Goal: Task Accomplishment & Management: Manage account settings

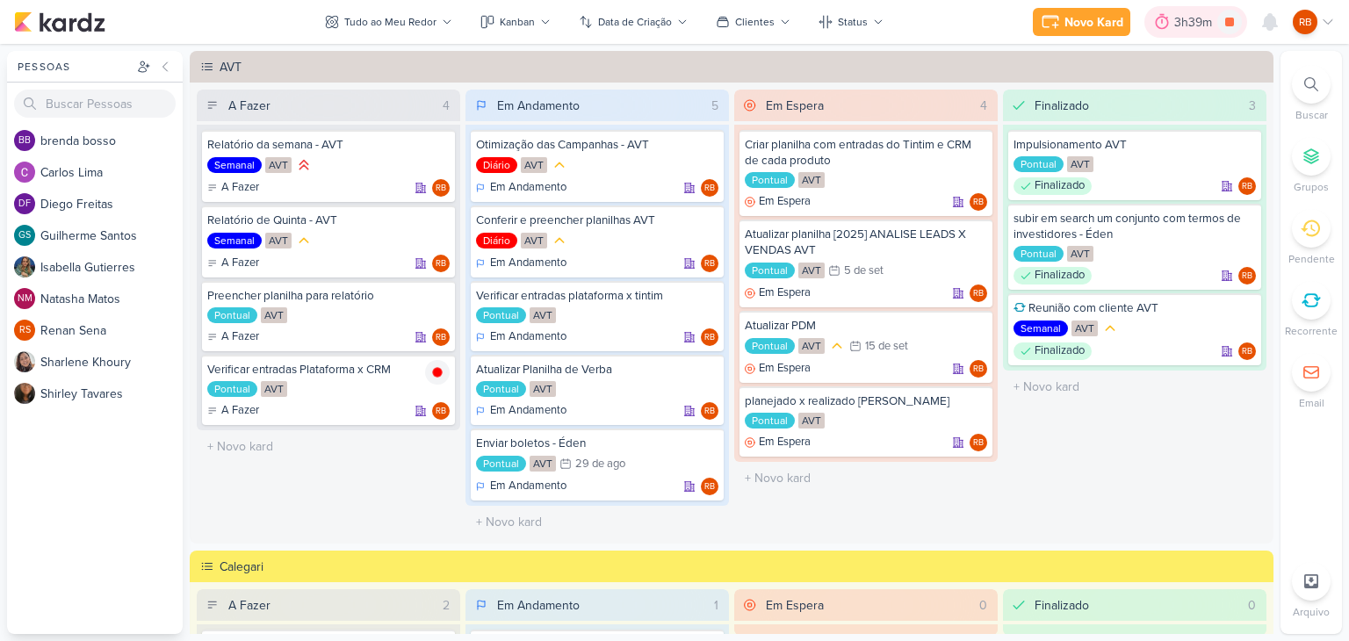
click at [1159, 26] on icon at bounding box center [1162, 22] width 13 height 16
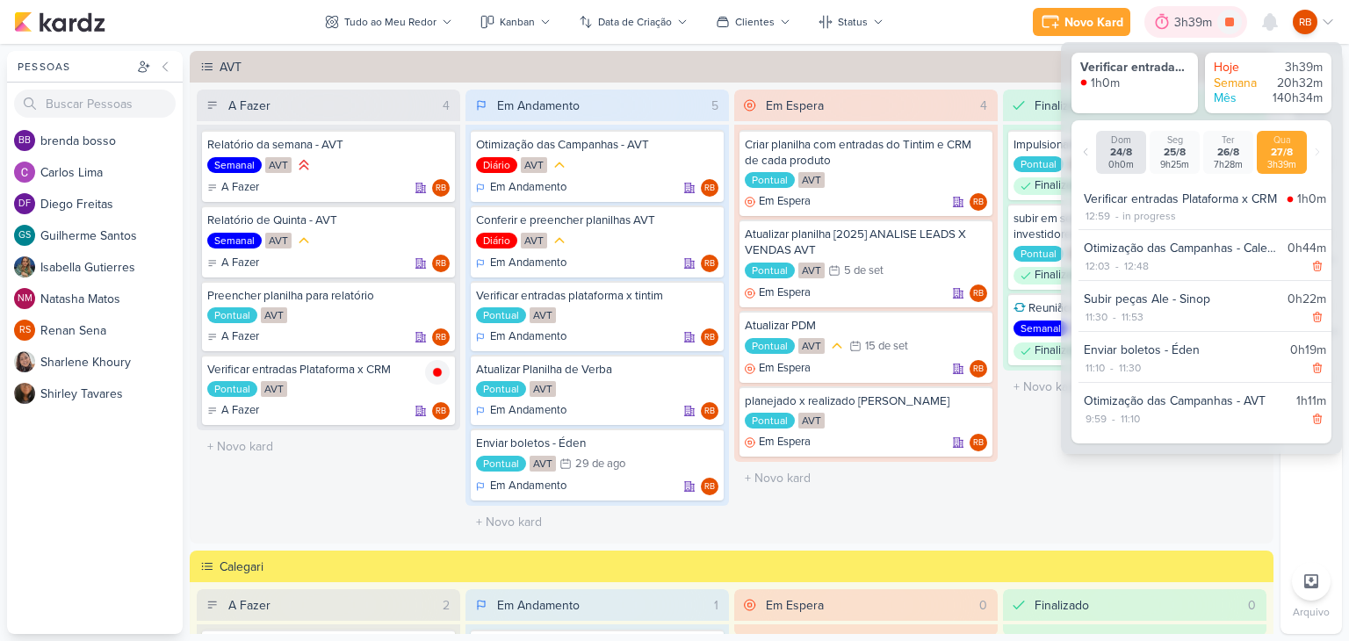
click at [1159, 26] on icon at bounding box center [1162, 22] width 13 height 16
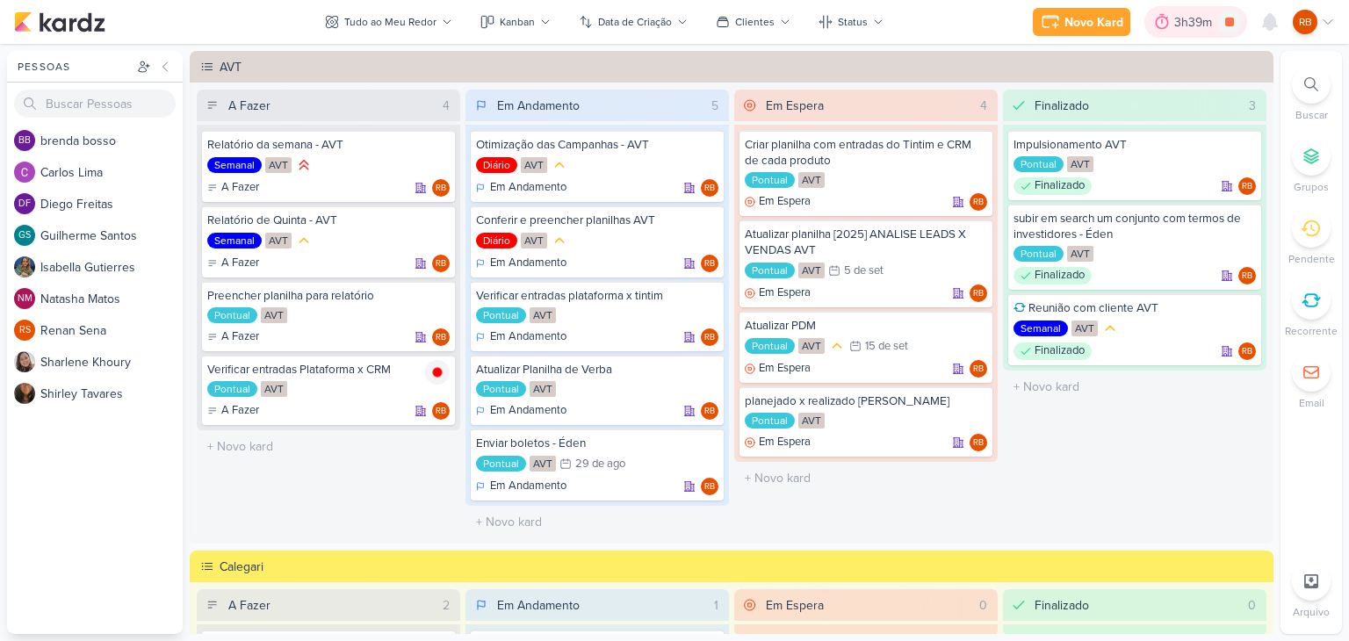
click at [1167, 18] on icon at bounding box center [1162, 22] width 13 height 16
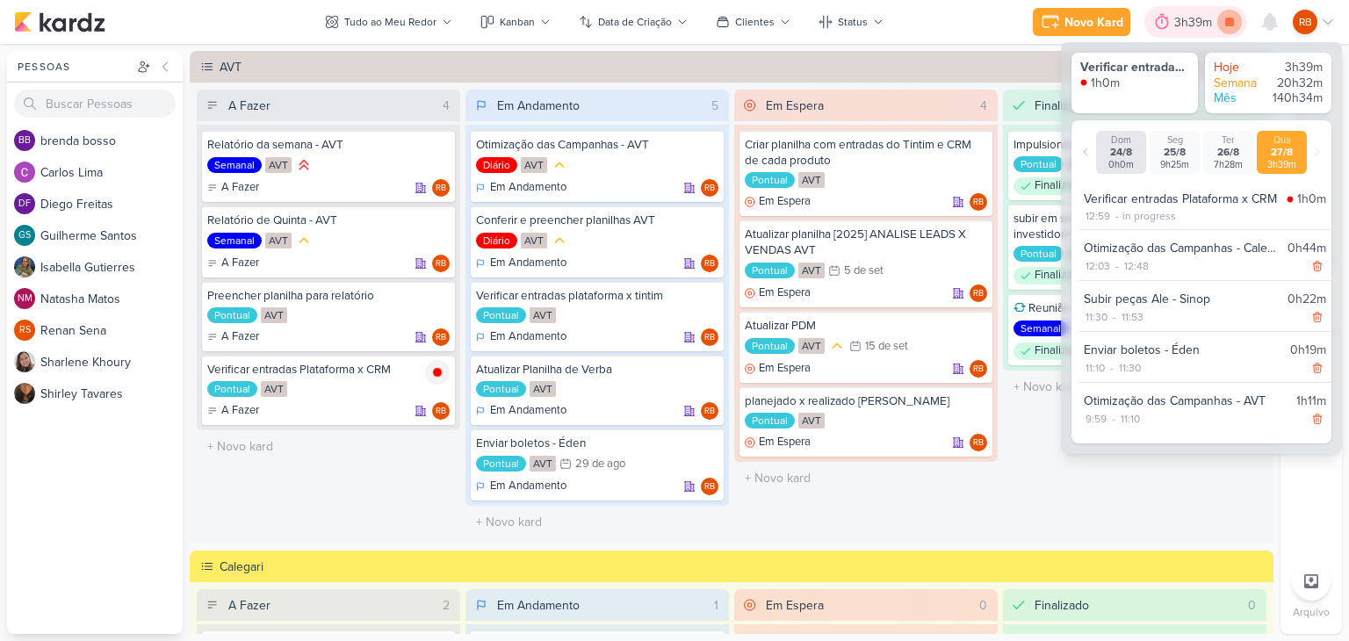
click at [1223, 22] on icon at bounding box center [1229, 22] width 25 height 25
click at [1217, 21] on div "3h39m" at bounding box center [1220, 22] width 43 height 18
click at [702, 298] on icon at bounding box center [706, 299] width 9 height 10
click at [1174, 17] on div "3h39m" at bounding box center [1195, 22] width 43 height 18
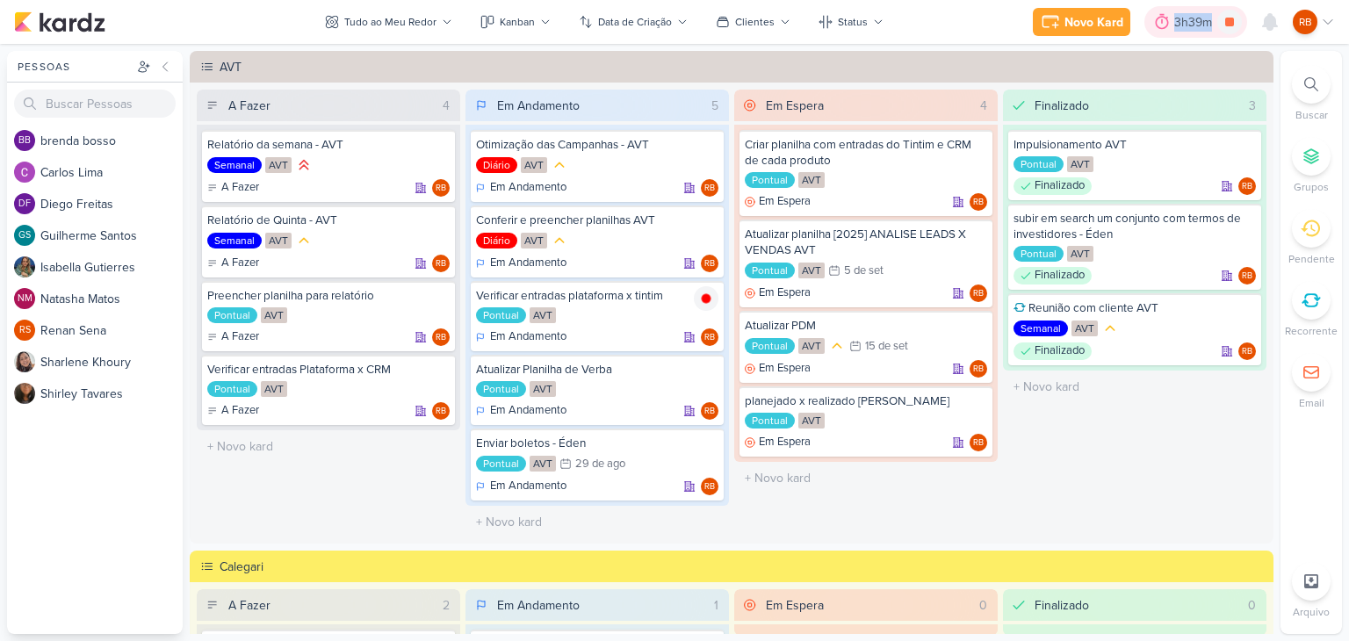
click at [1174, 17] on div "3h39m" at bounding box center [1195, 22] width 43 height 18
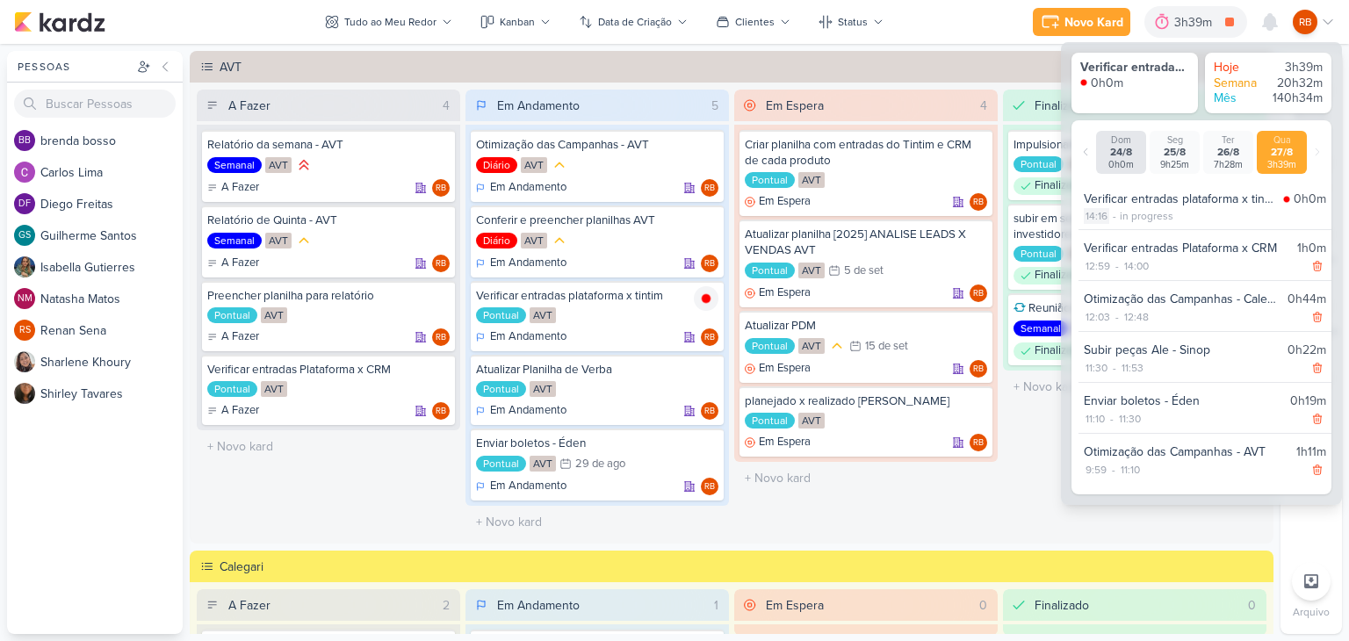
click at [1100, 215] on div "14:16" at bounding box center [1096, 216] width 25 height 16
select select "14"
click at [1121, 234] on select "00 01 02 03 04 05 06 07 08 09 10 11 12 13 14 15 16 17 18 19 20 21 22 23 24 25 2…" at bounding box center [1127, 238] width 25 height 21
select select "7"
click at [1115, 228] on select "00 01 02 03 04 05 06 07 08 09 10 11 12 13 14 15 16 17 18 19 20 21 22 23 24 25 2…" at bounding box center [1127, 238] width 25 height 21
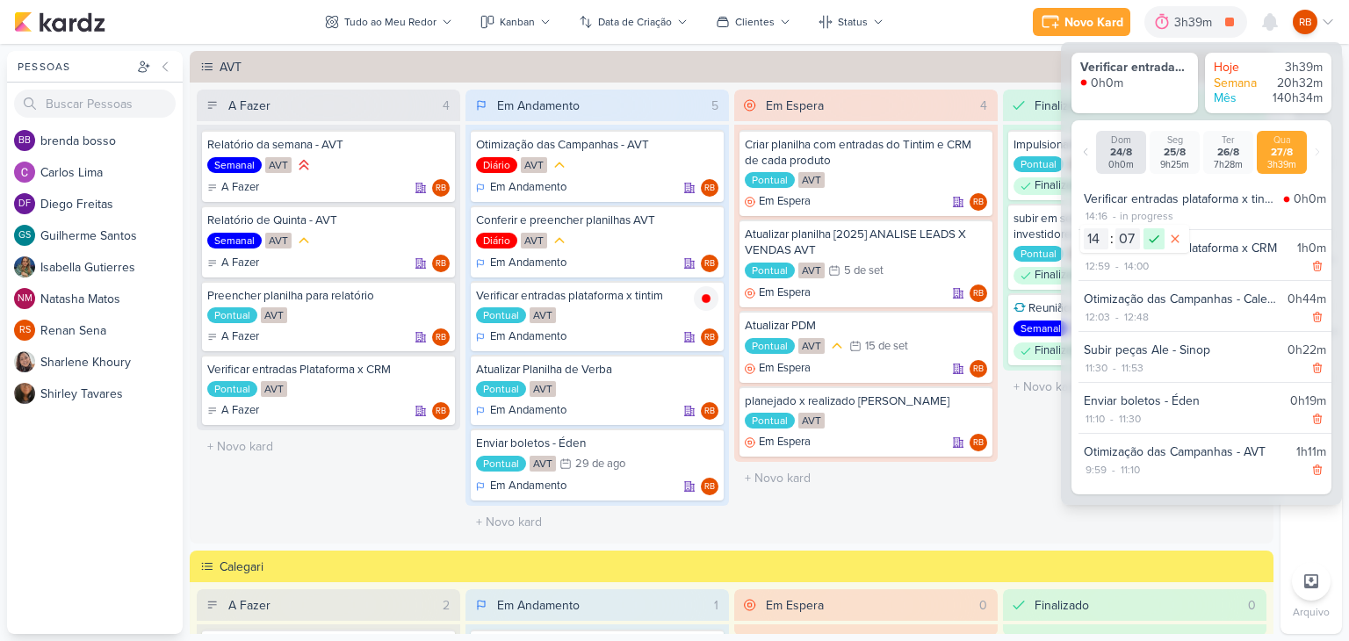
click at [1151, 243] on icon at bounding box center [1154, 238] width 21 height 21
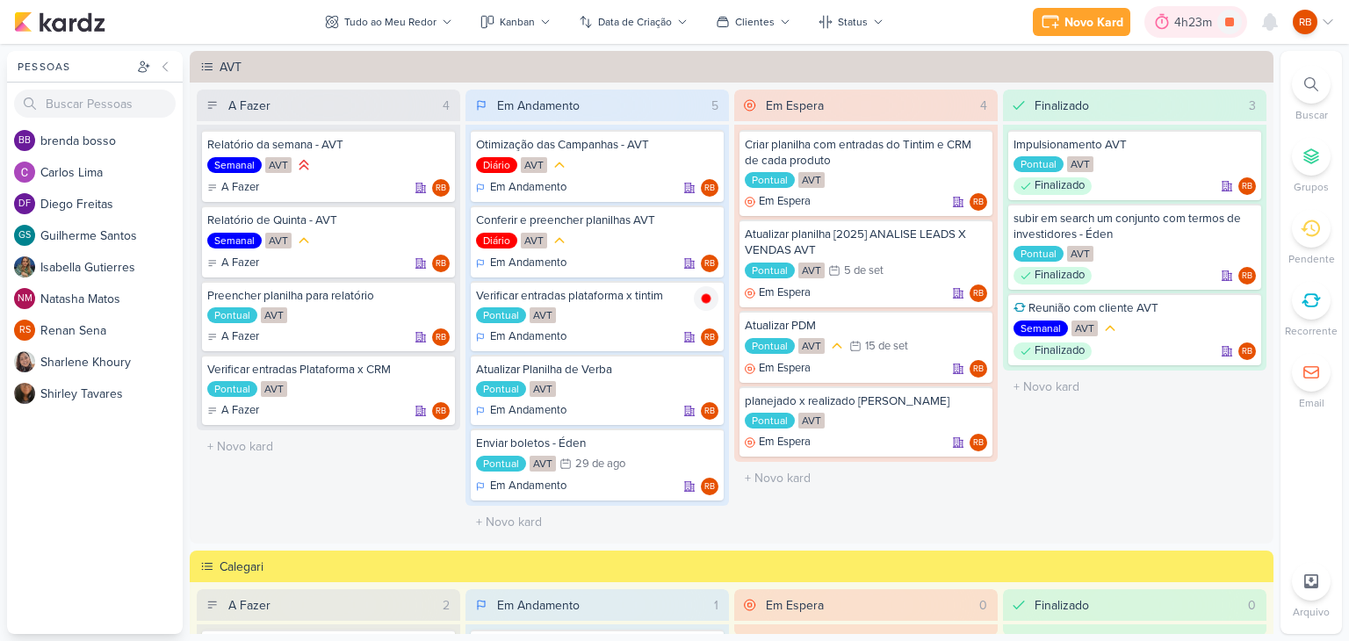
click at [1191, 30] on div "4h23m" at bounding box center [1195, 22] width 43 height 18
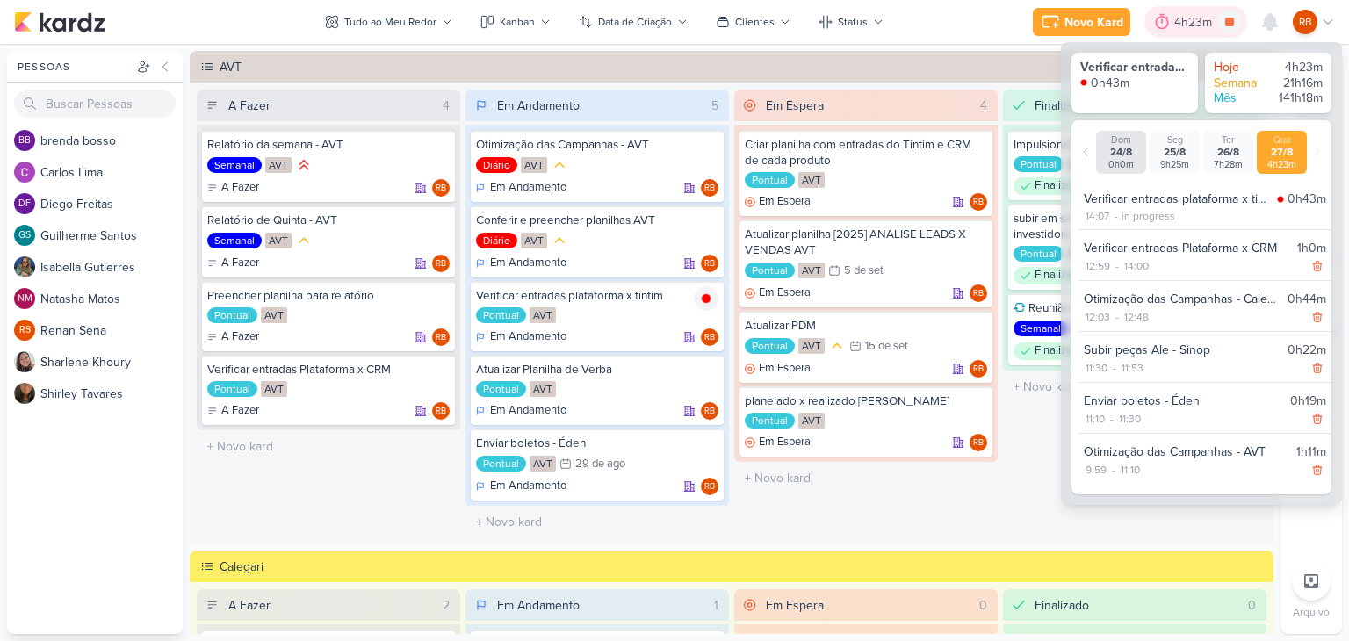
click at [1191, 30] on div "4h23m" at bounding box center [1195, 22] width 43 height 18
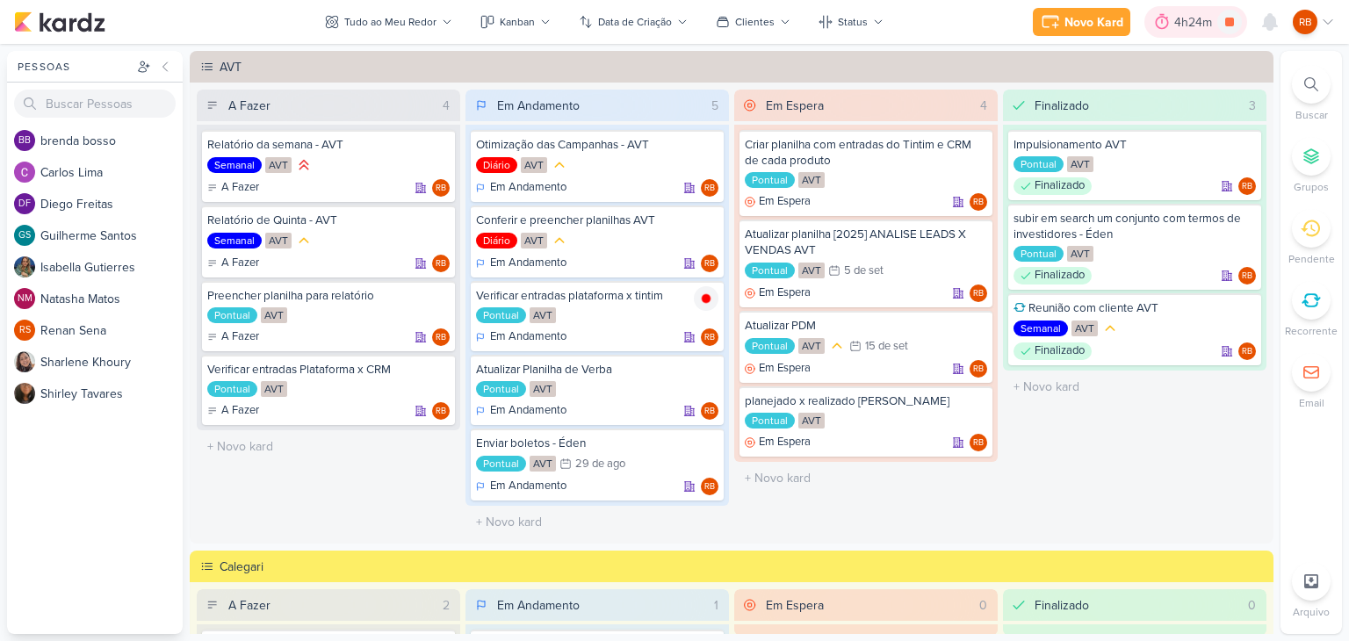
click at [1174, 18] on div "4h24m" at bounding box center [1195, 22] width 43 height 18
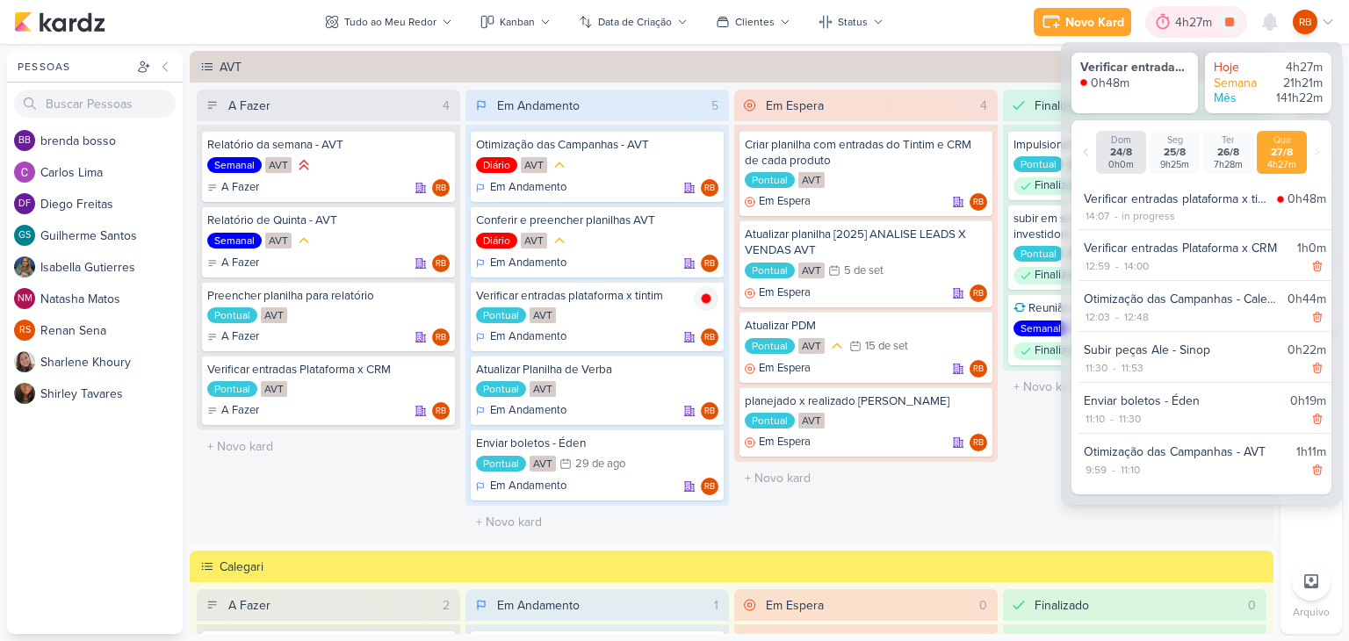
click at [1175, 18] on div "4h27m" at bounding box center [1196, 22] width 42 height 18
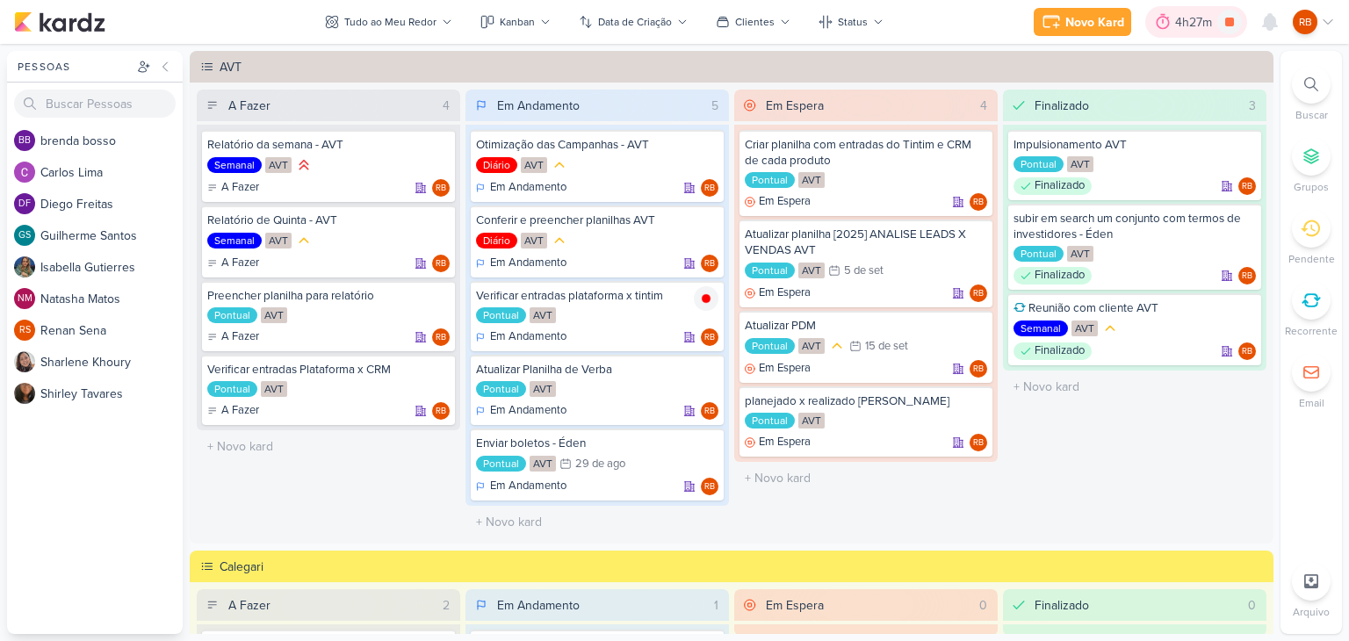
click at [1175, 18] on div "4h27m" at bounding box center [1196, 22] width 42 height 18
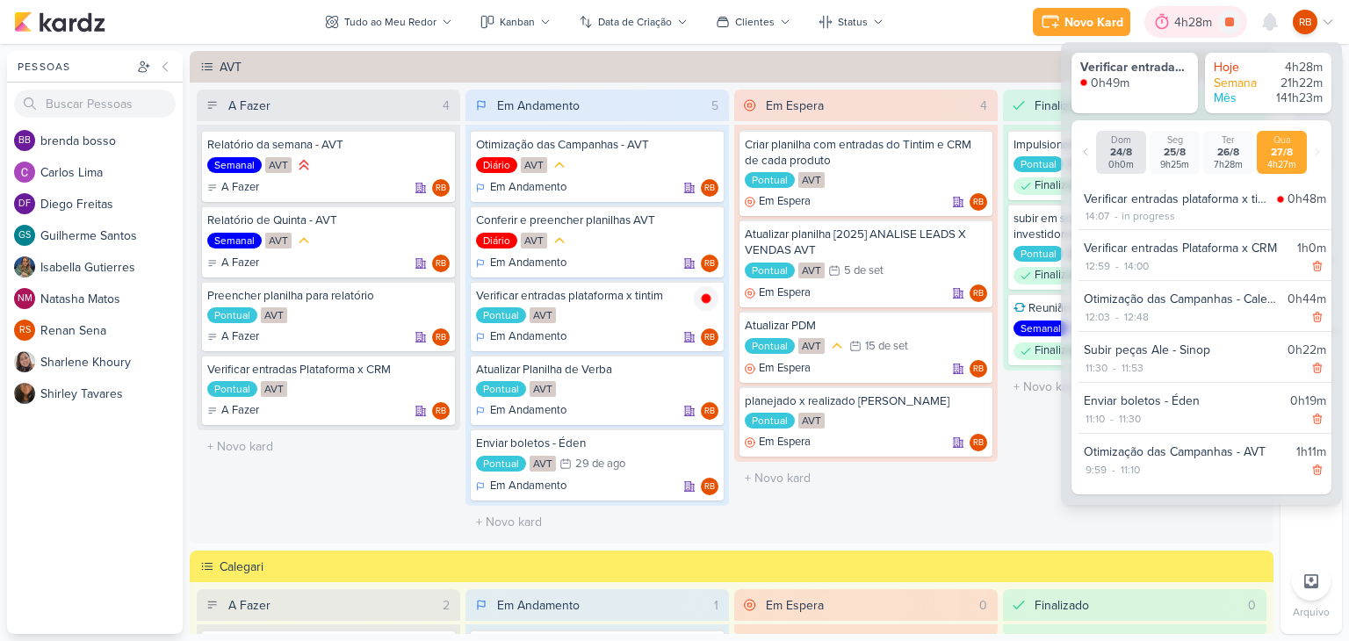
click at [1170, 22] on icon at bounding box center [1162, 22] width 18 height 18
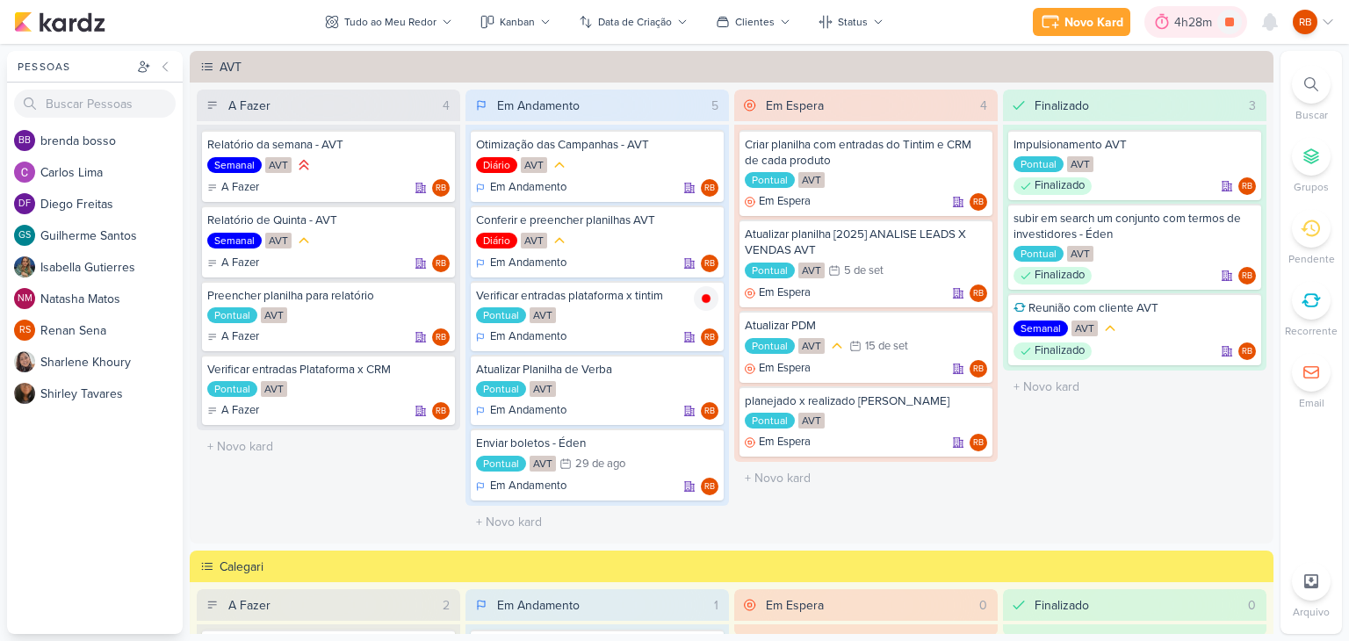
click at [1182, 18] on div "4h28m" at bounding box center [1195, 22] width 43 height 18
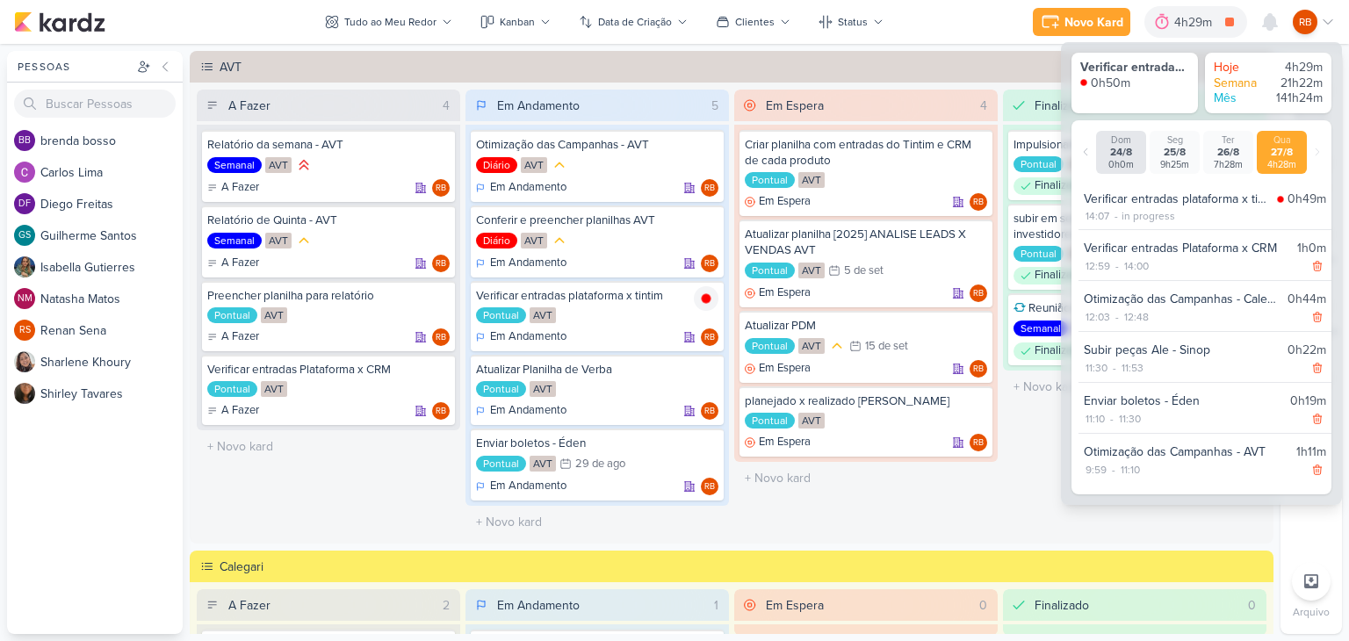
click at [992, 515] on div "Em Espera 4 Criar planilha com entradas do Tintim e CRM de cada produto Pontual…" at bounding box center [865, 314] width 263 height 449
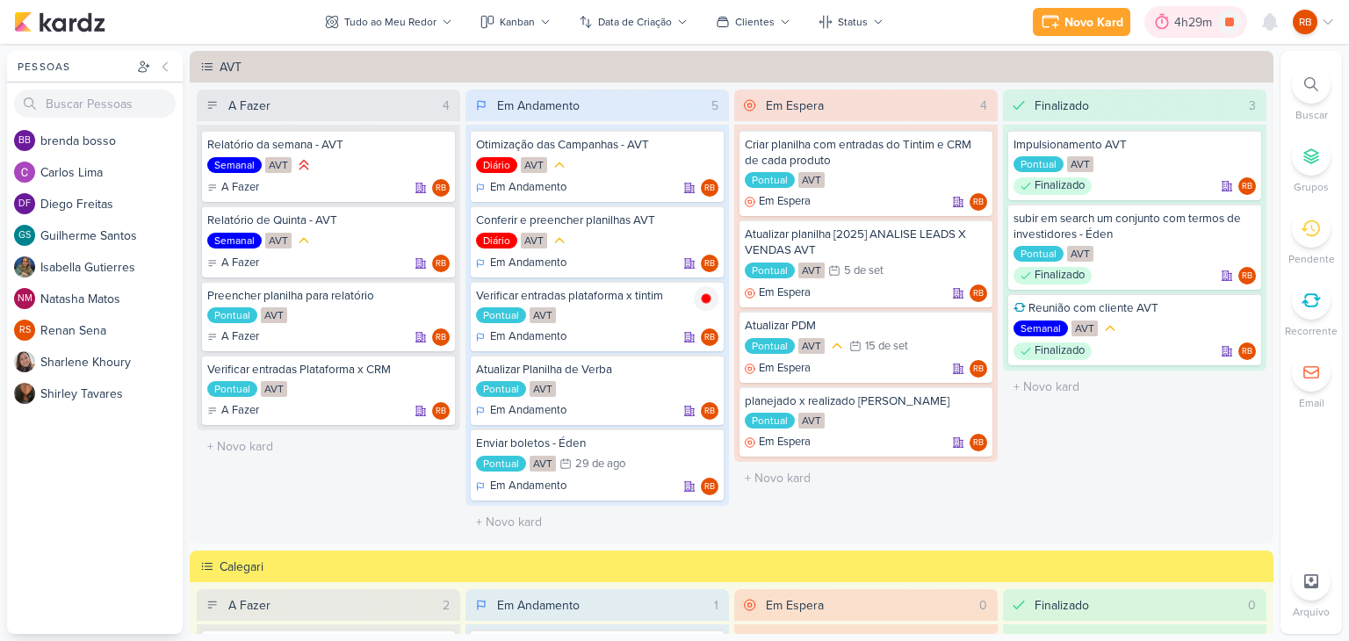
click at [1184, 21] on div "4h29m" at bounding box center [1195, 22] width 43 height 18
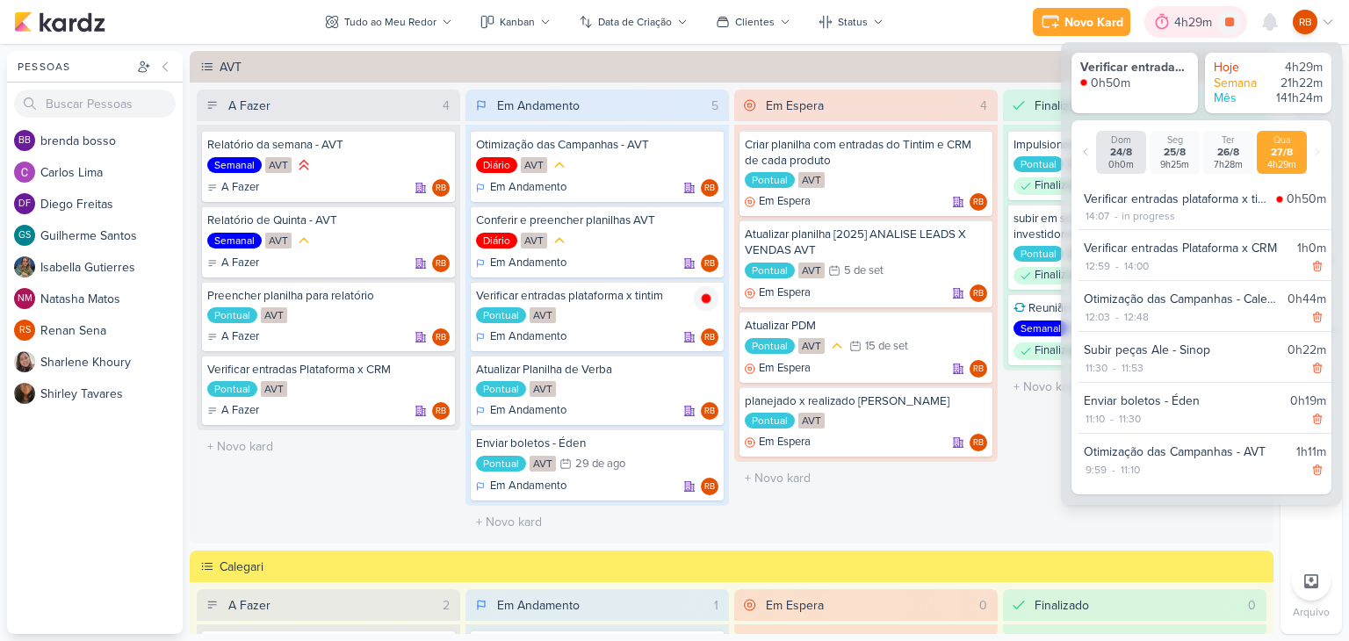
click at [1184, 21] on div "4h29m" at bounding box center [1195, 22] width 43 height 18
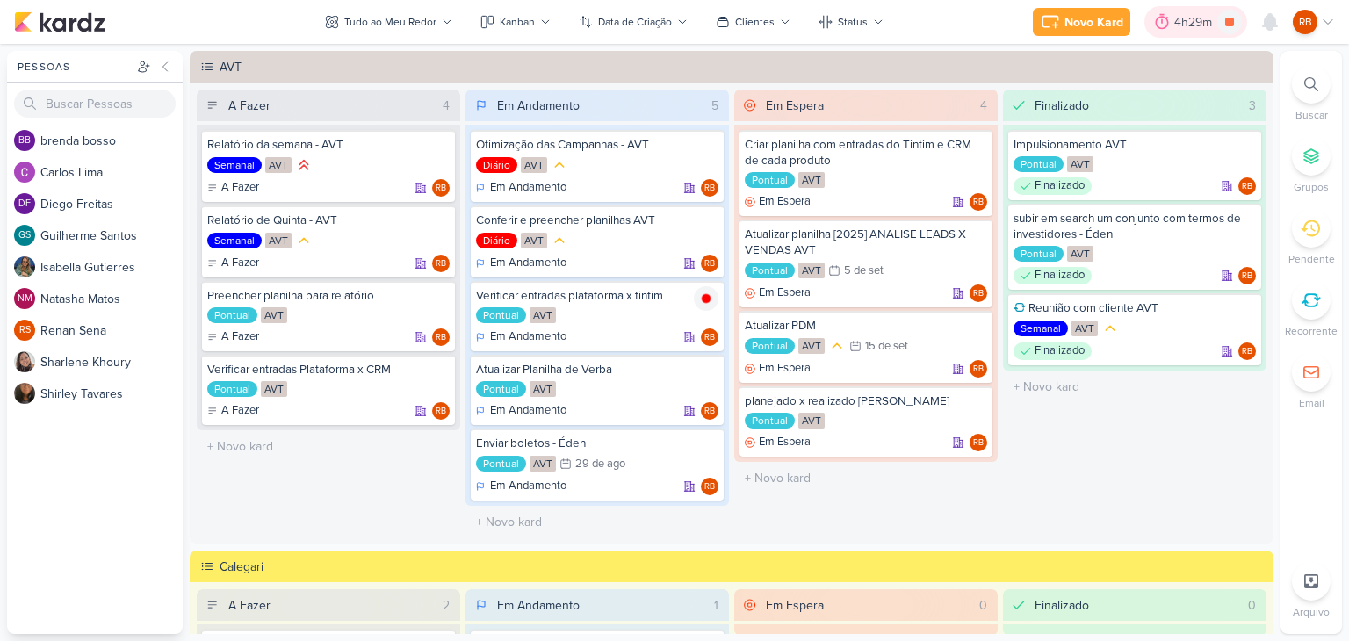
click at [1184, 21] on div "4h29m" at bounding box center [1195, 22] width 43 height 18
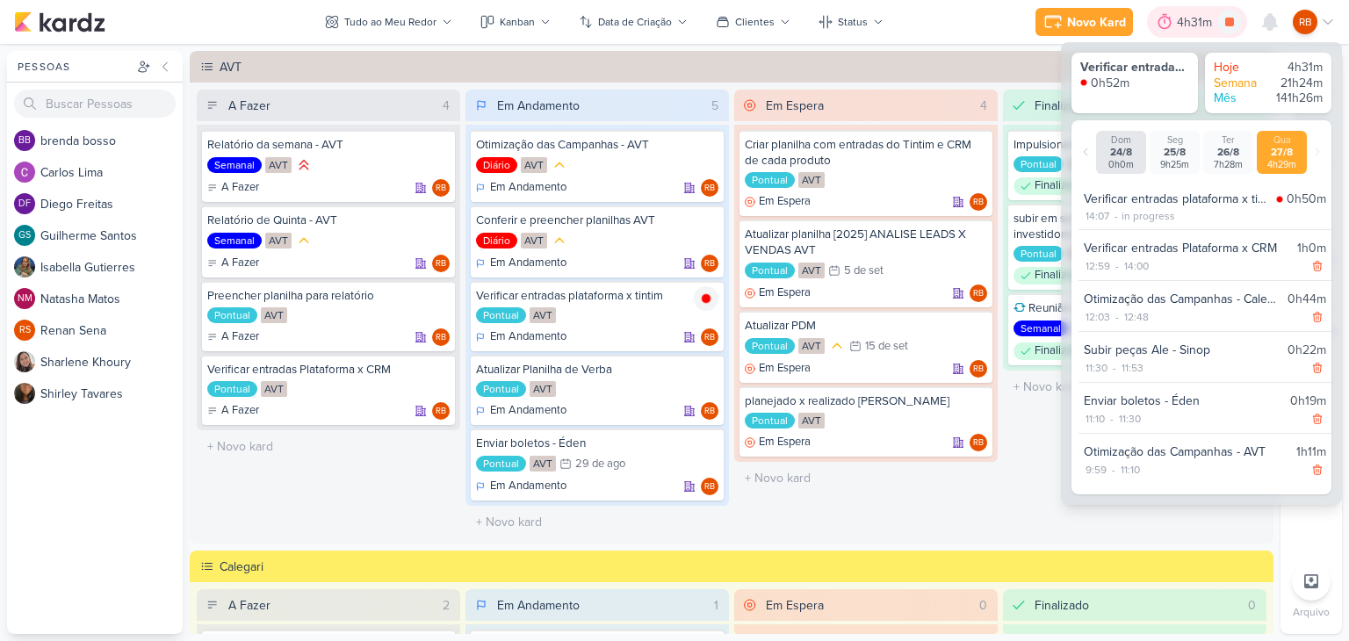
click at [1179, 18] on div "4h31m" at bounding box center [1197, 22] width 40 height 18
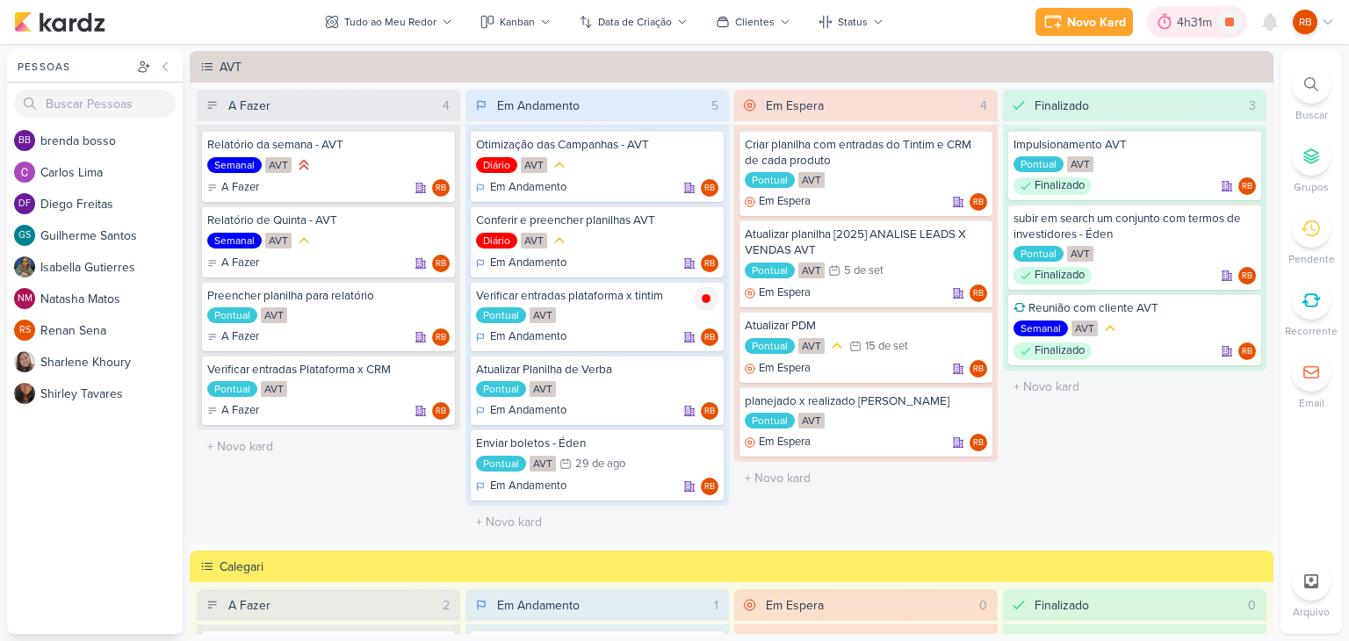
click at [1179, 18] on div "4h31m" at bounding box center [1197, 22] width 40 height 18
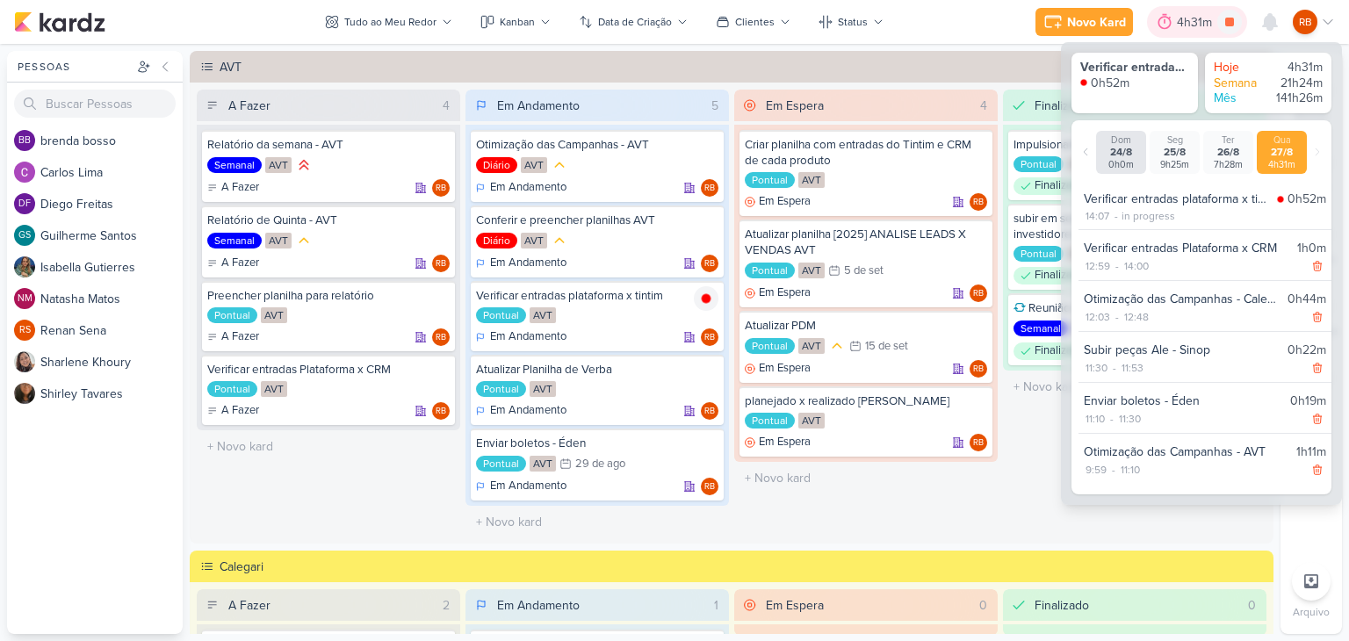
click at [1182, 18] on div "4h31m" at bounding box center [1197, 22] width 40 height 18
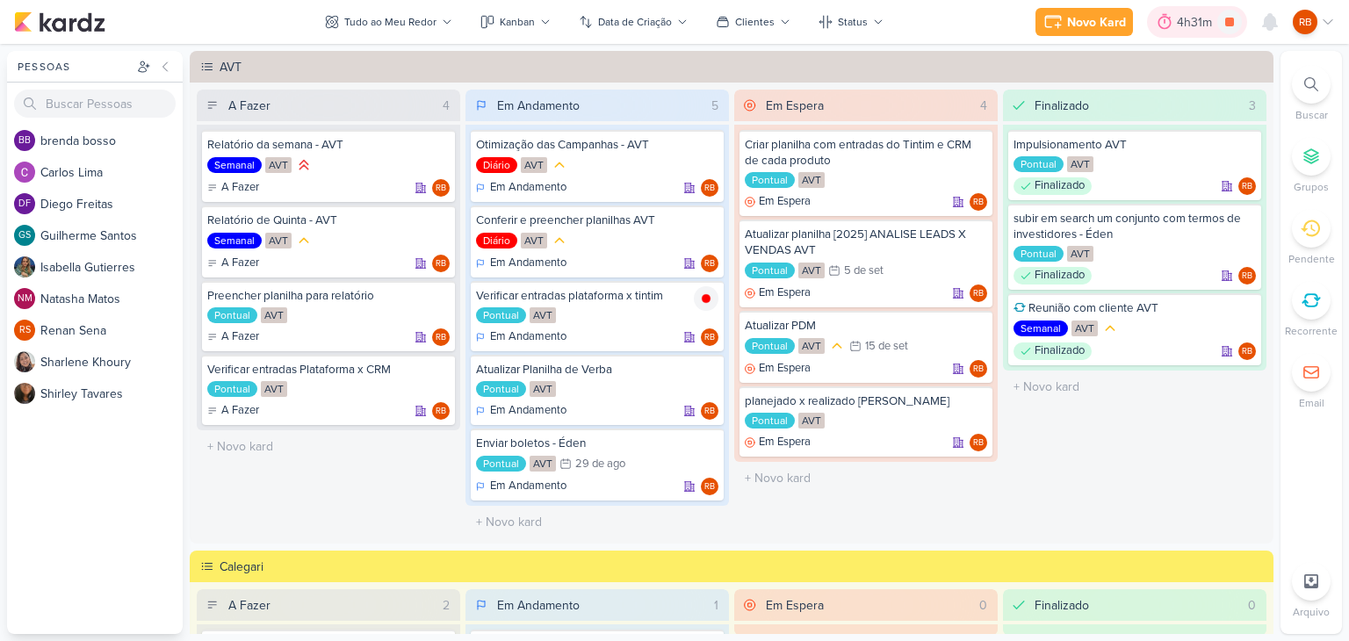
click at [1182, 18] on div "4h31m" at bounding box center [1197, 22] width 40 height 18
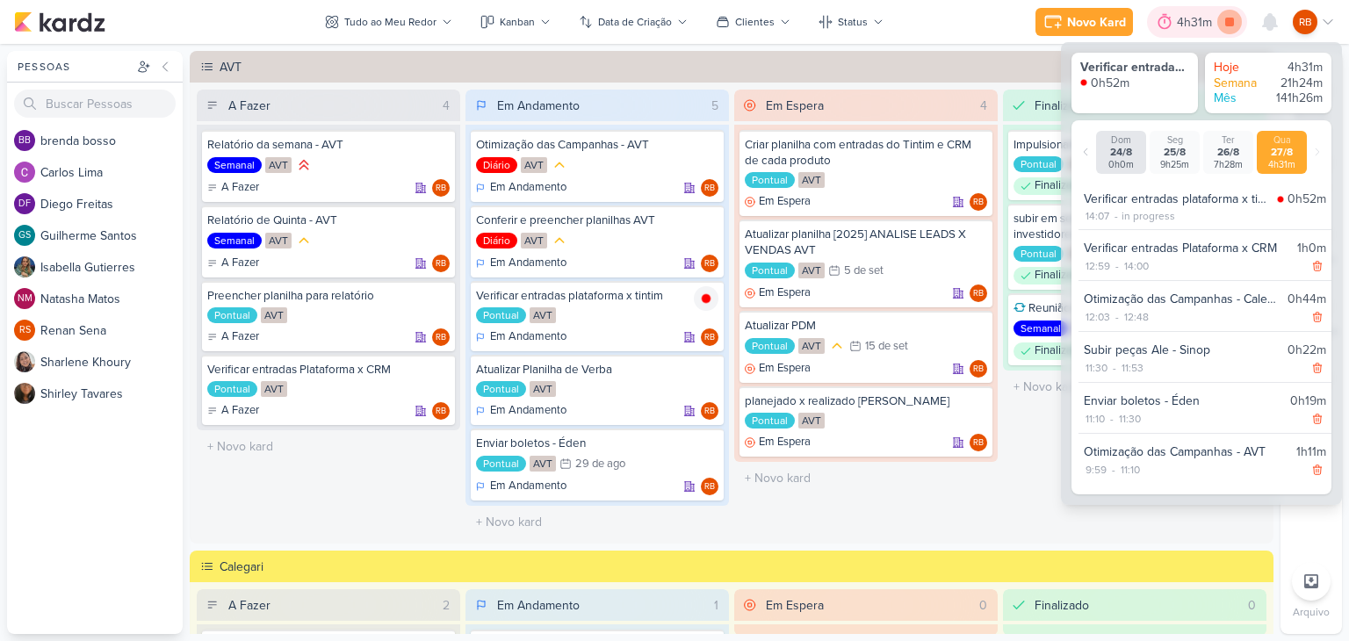
click at [1230, 23] on icon at bounding box center [1229, 22] width 9 height 9
click at [1217, 16] on div "4h31m" at bounding box center [1222, 22] width 40 height 18
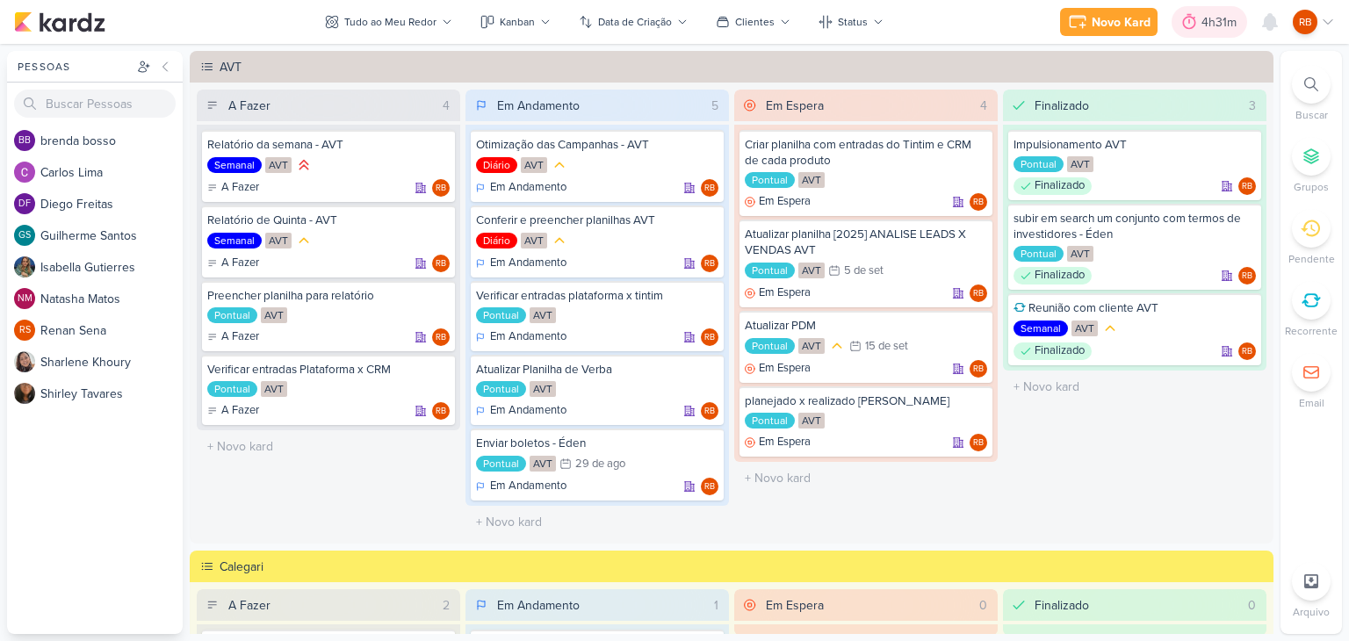
click at [1217, 16] on div "4h31m" at bounding box center [1222, 22] width 40 height 18
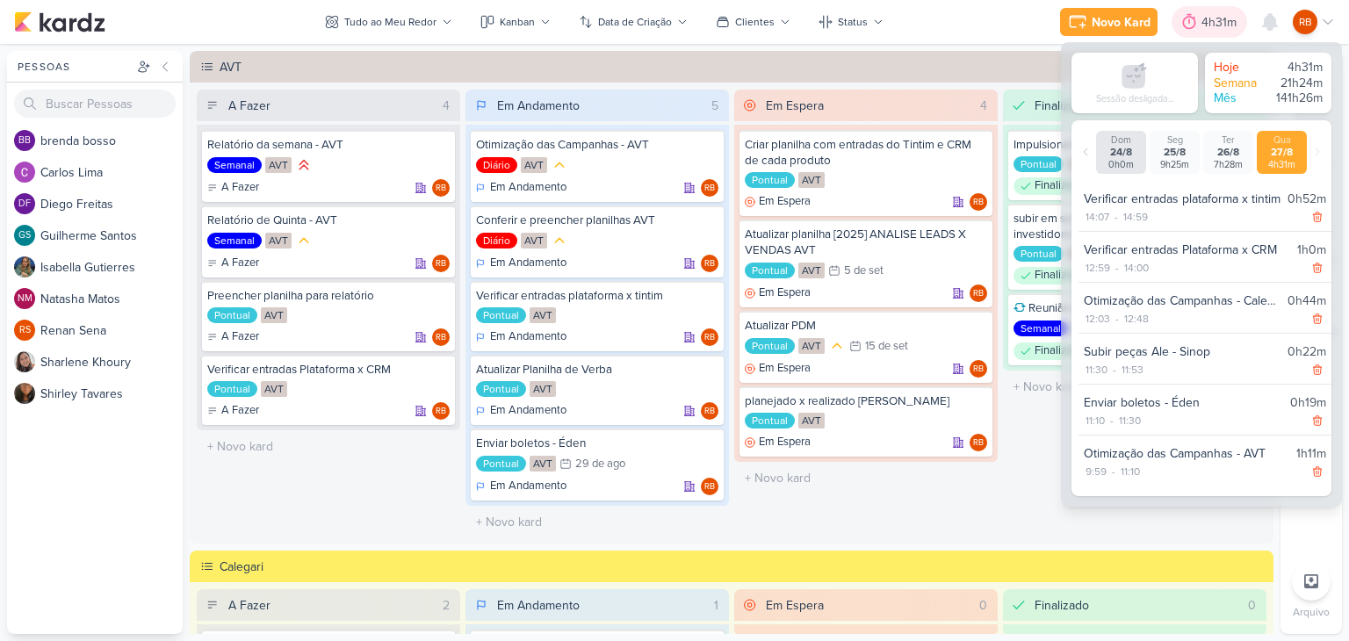
click at [1217, 16] on div "4h31m" at bounding box center [1222, 22] width 40 height 18
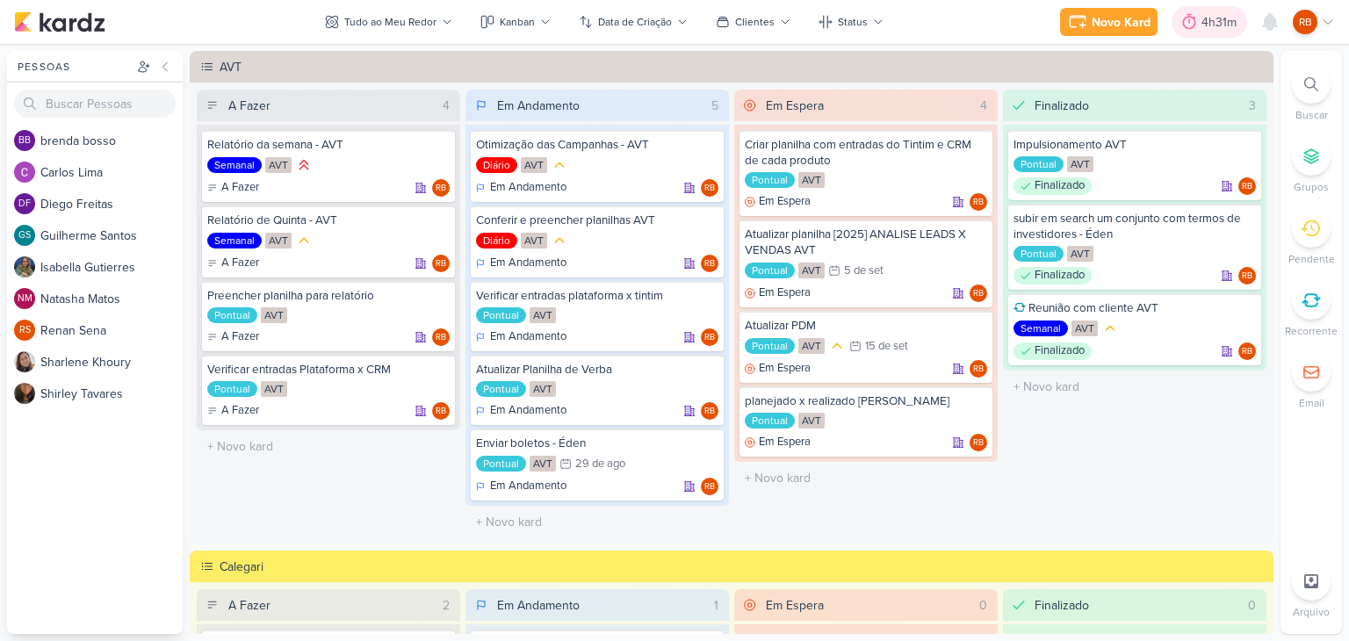
click at [1195, 25] on icon at bounding box center [1189, 22] width 13 height 16
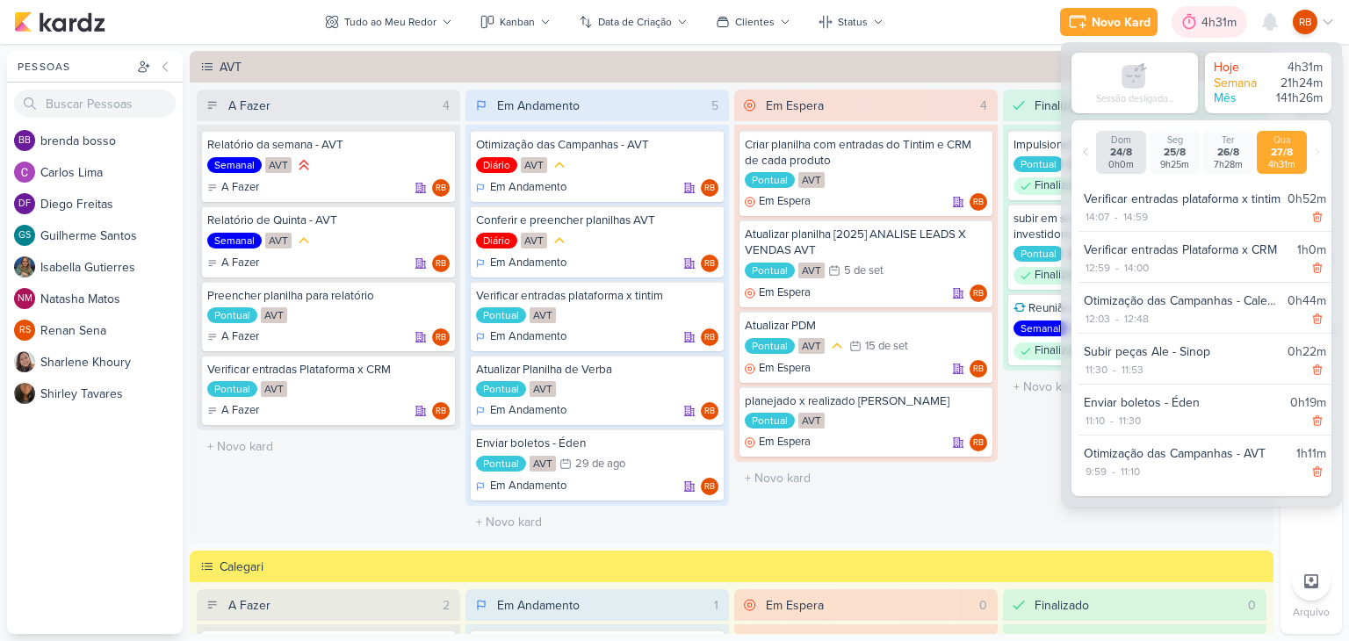
click at [1205, 25] on div "4h31m" at bounding box center [1222, 22] width 40 height 18
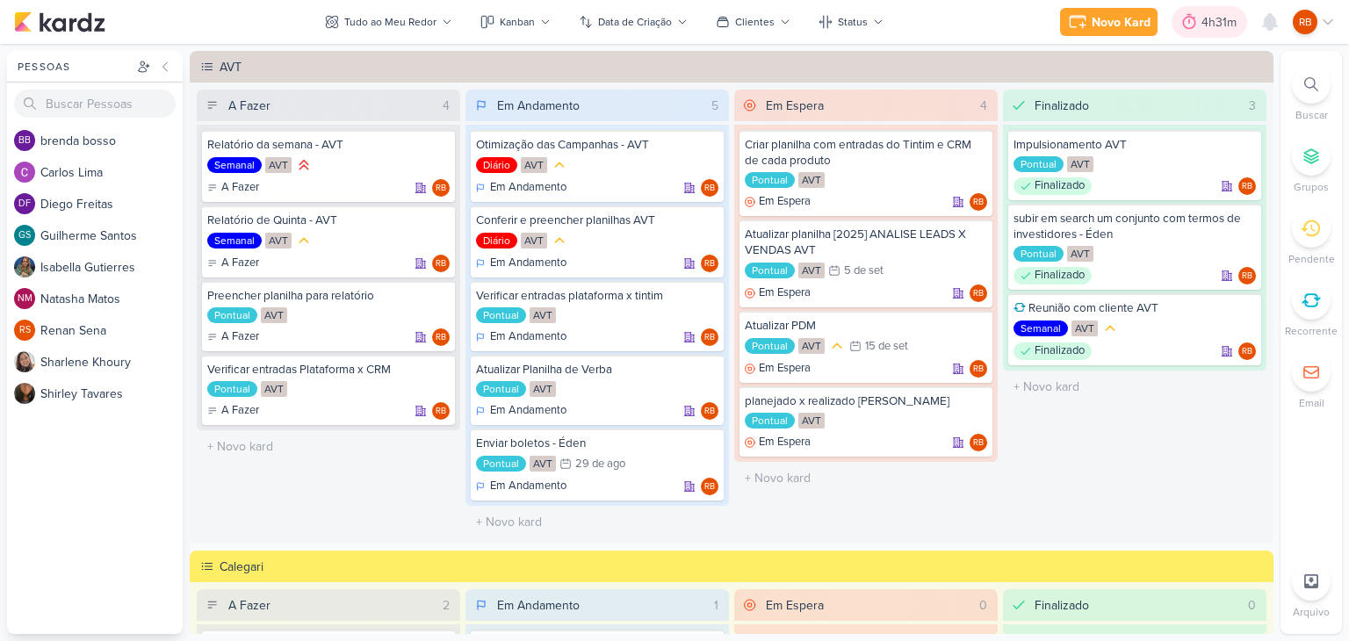
click at [1205, 32] on div "4h31m" at bounding box center [1210, 22] width 76 height 32
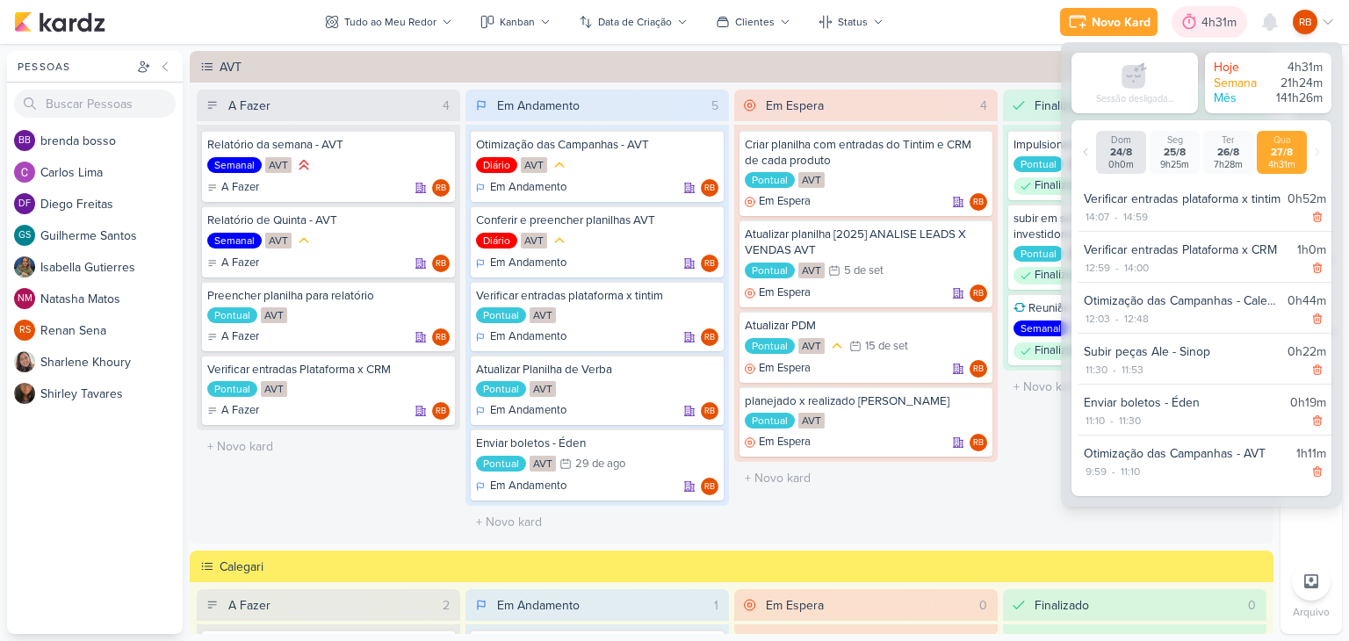
click at [1194, 19] on icon at bounding box center [1189, 22] width 18 height 18
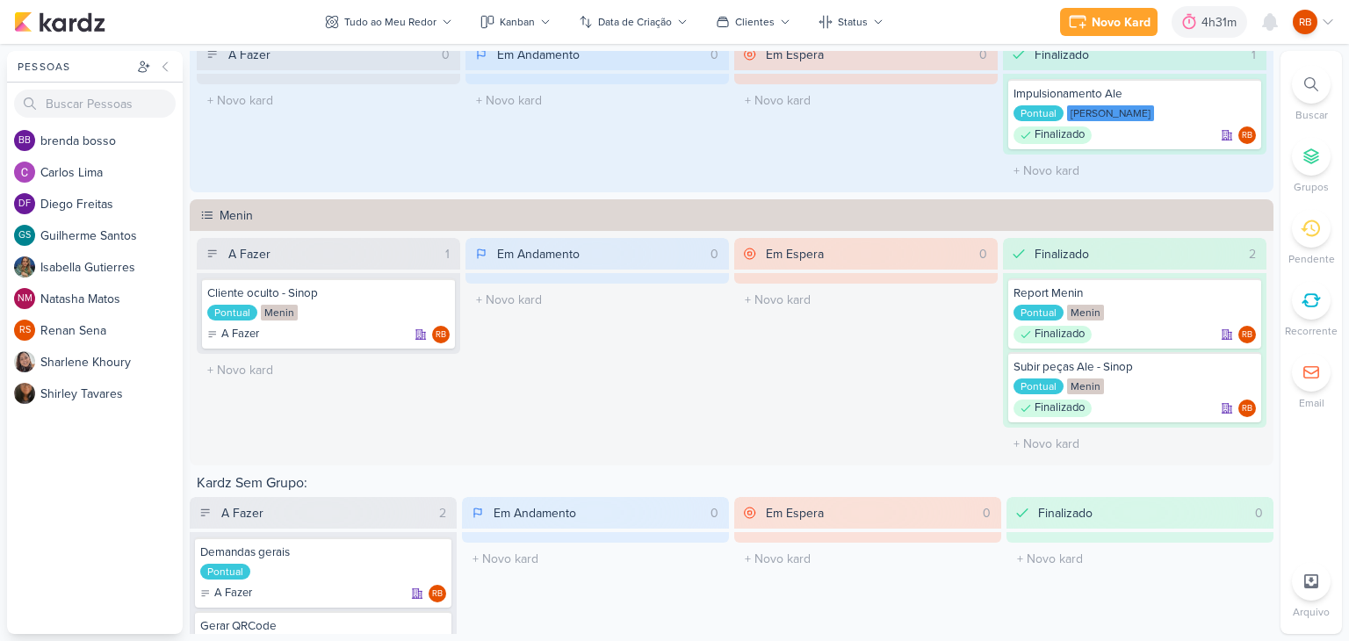
scroll to position [885, 0]
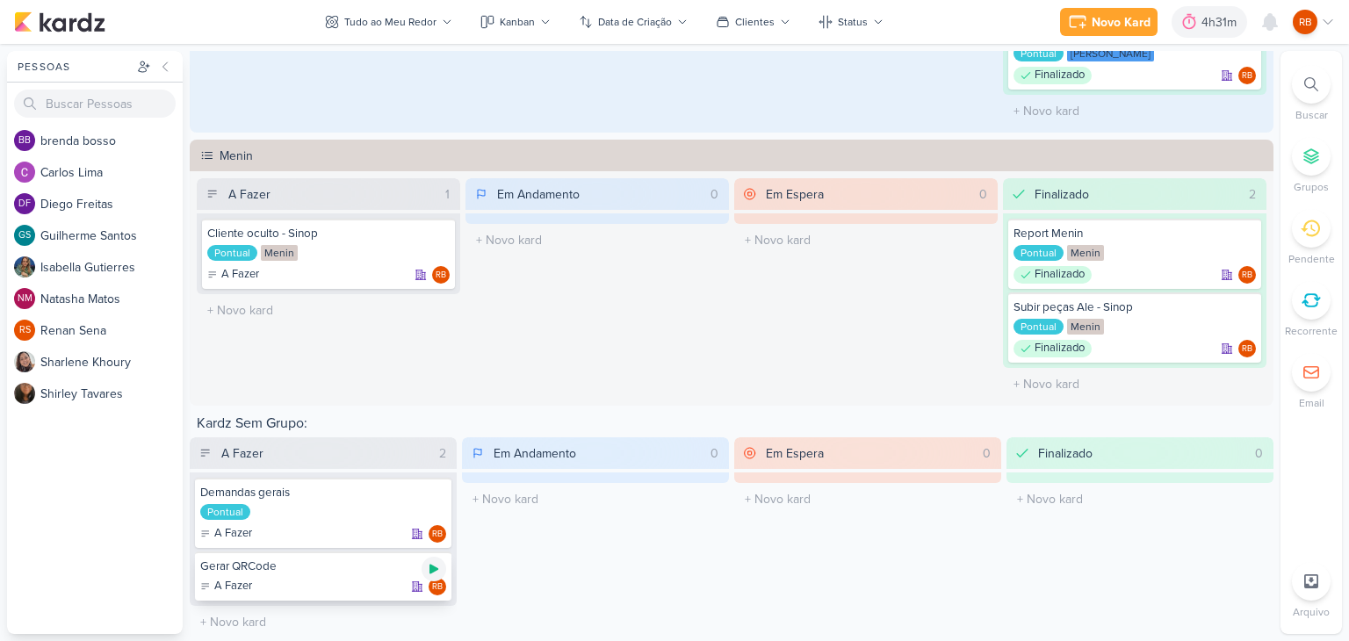
click at [427, 562] on icon at bounding box center [434, 569] width 14 height 14
click at [1190, 23] on div "4h44m" at bounding box center [1195, 22] width 43 height 18
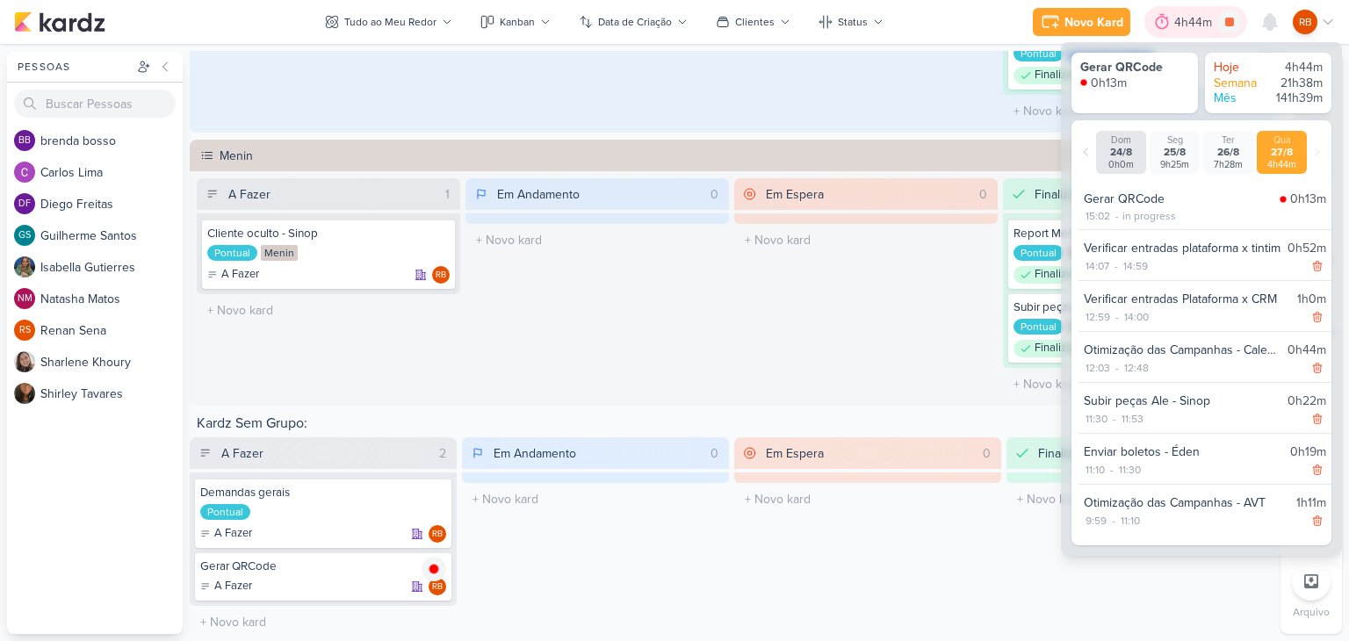
click at [1187, 14] on div "4h44m" at bounding box center [1195, 22] width 43 height 18
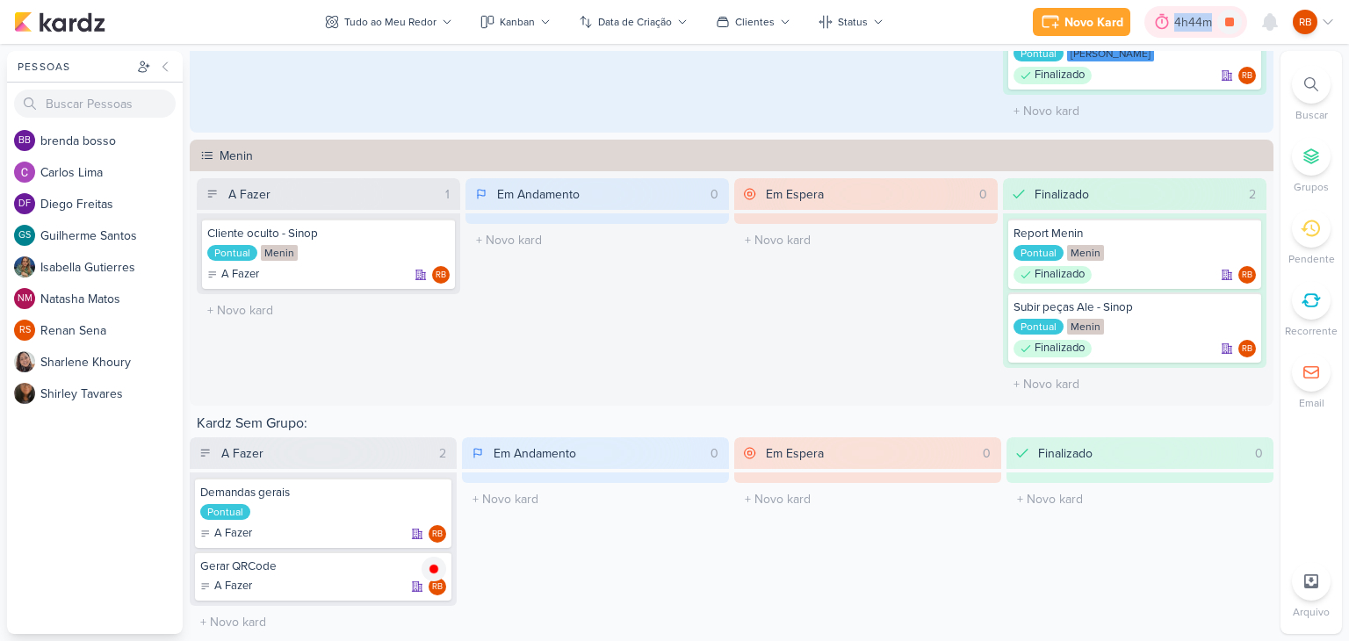
click at [1187, 14] on div "4h44m" at bounding box center [1195, 22] width 43 height 18
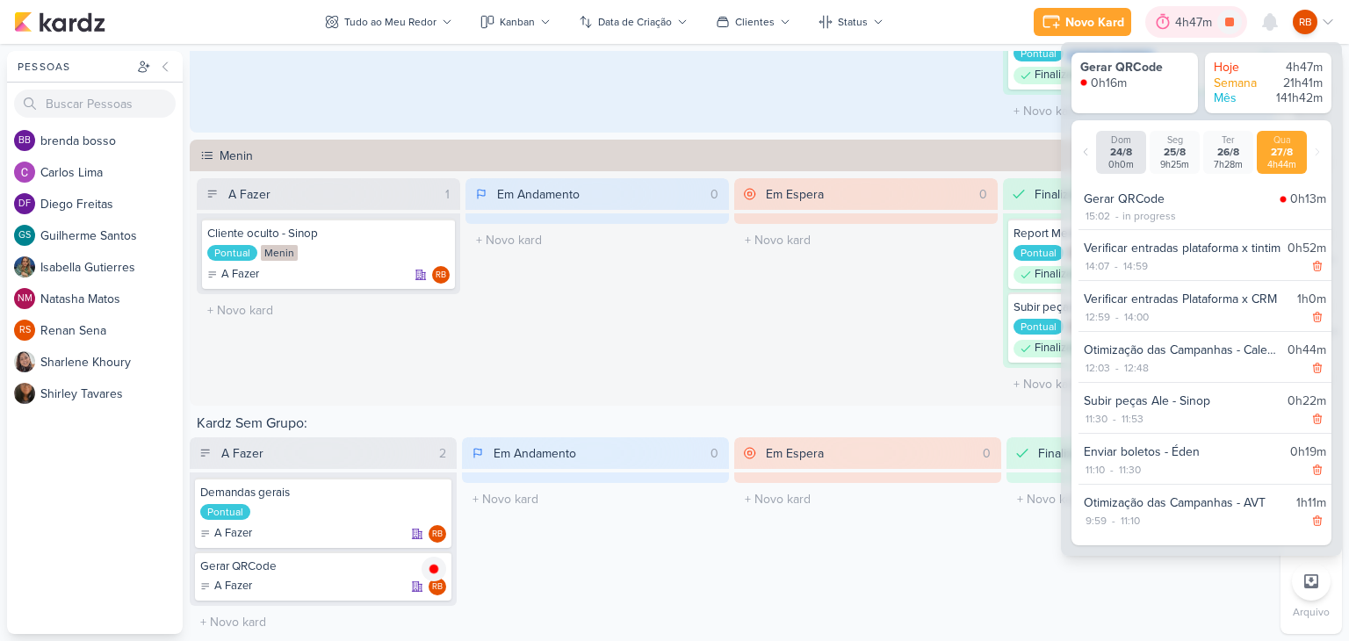
click at [1183, 27] on div "4h47m" at bounding box center [1196, 22] width 42 height 18
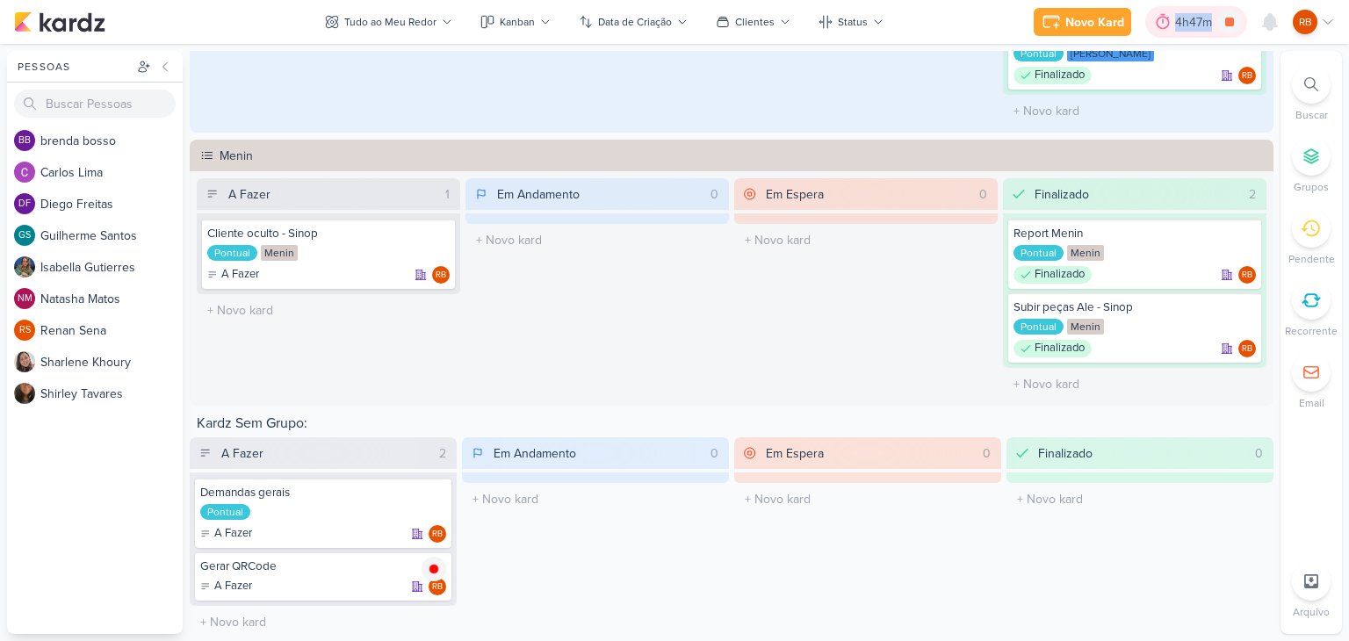
click at [1183, 27] on div "4h47m" at bounding box center [1196, 22] width 42 height 18
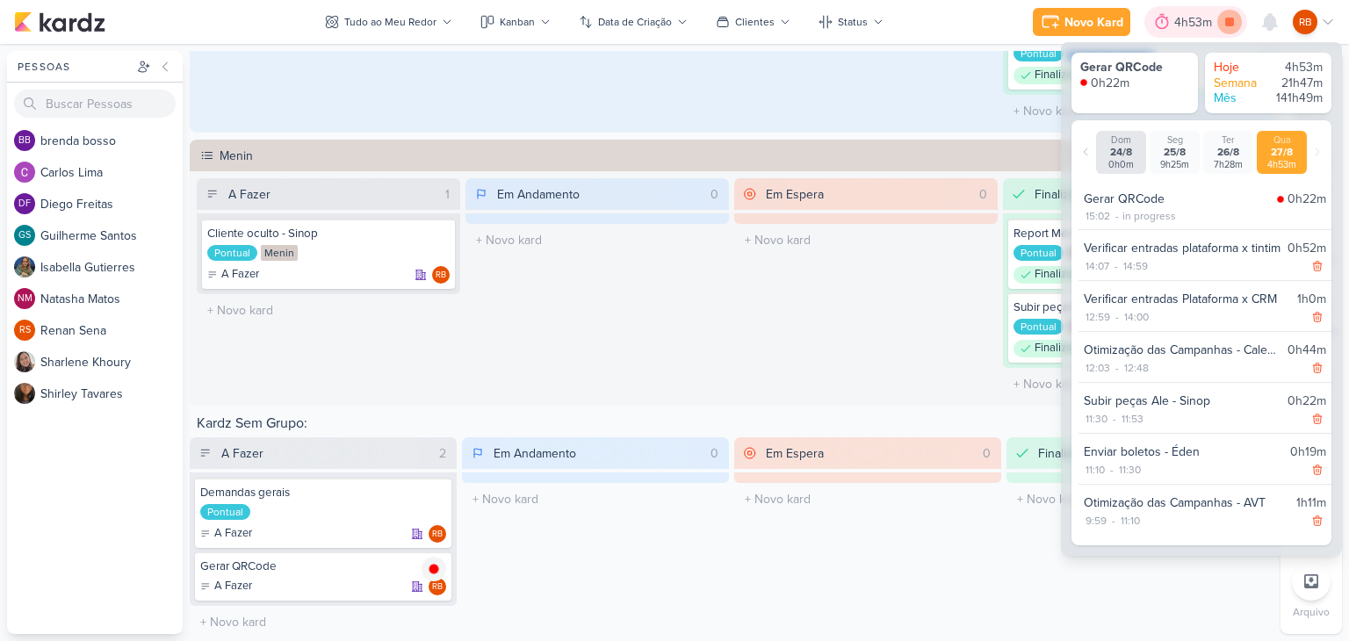
click at [1226, 25] on icon at bounding box center [1229, 22] width 9 height 9
click at [1207, 11] on div "4h53m" at bounding box center [1208, 22] width 78 height 32
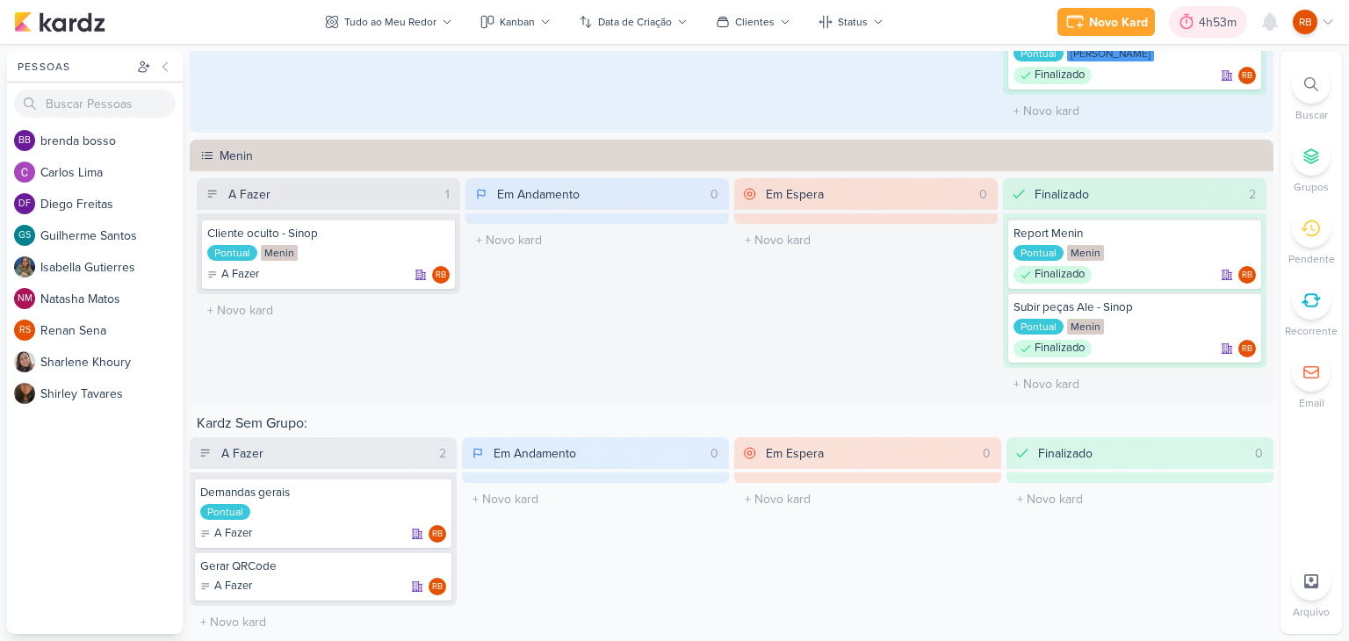
click at [1208, 13] on div "4h53m" at bounding box center [1220, 22] width 43 height 18
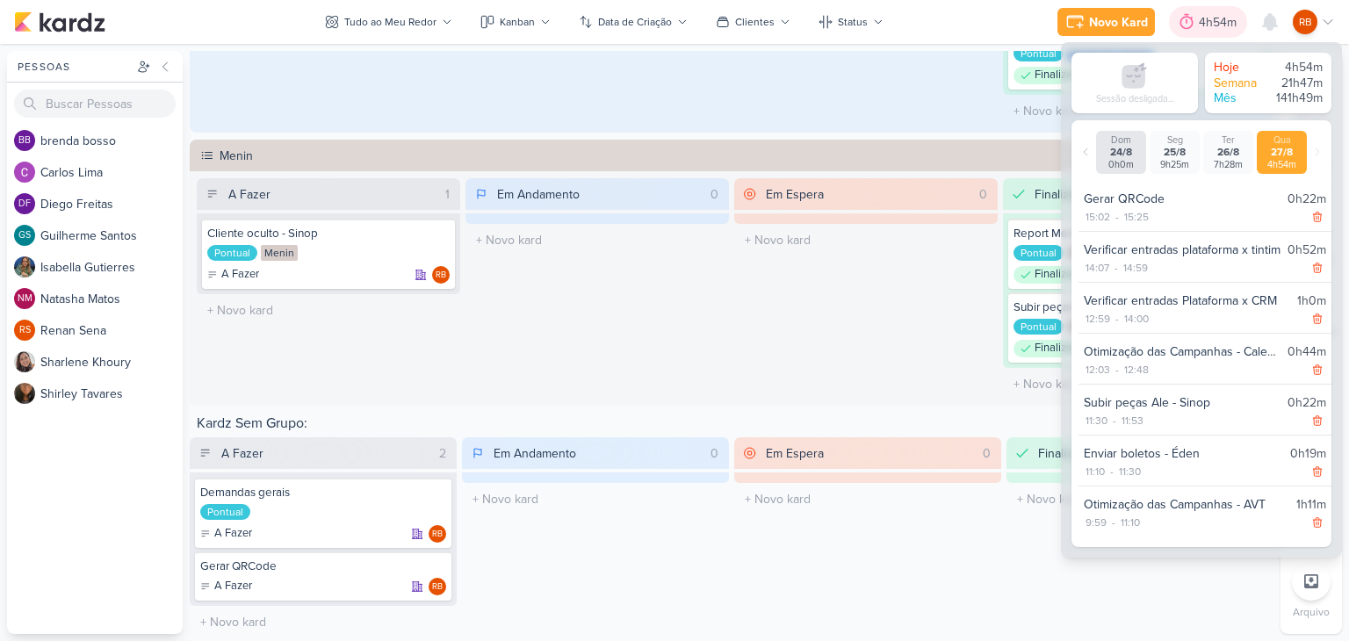
click at [1208, 14] on div "4h54m" at bounding box center [1220, 22] width 43 height 18
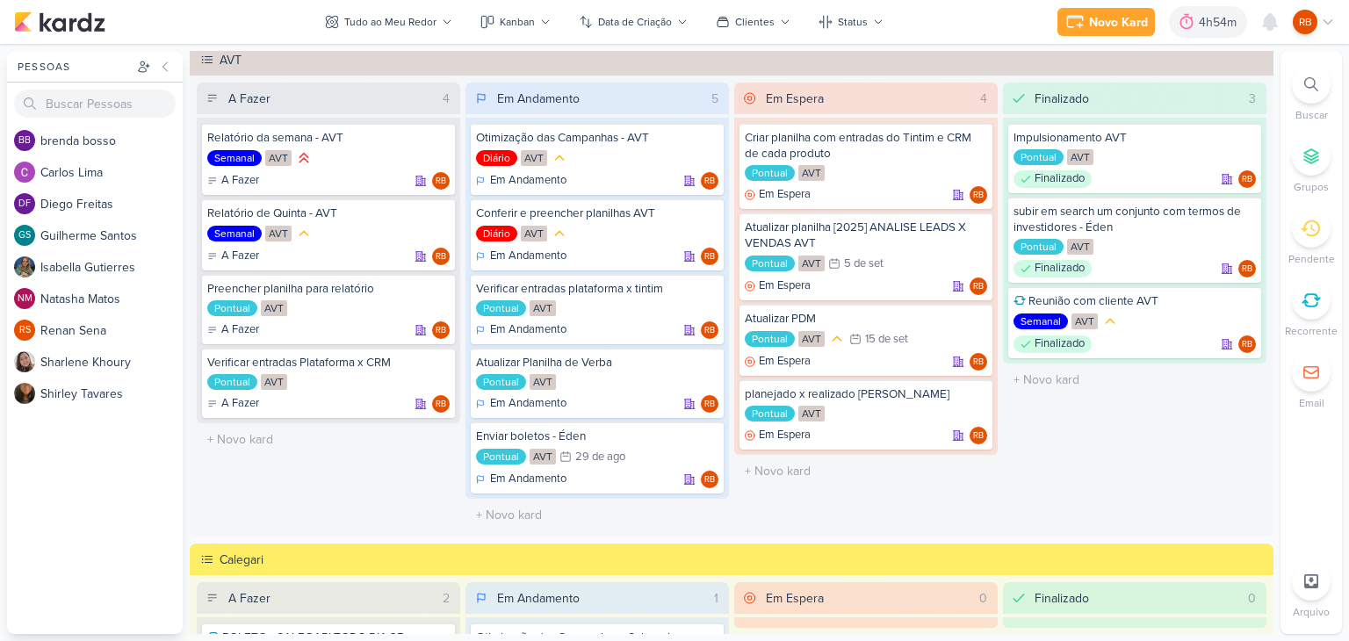
scroll to position [0, 0]
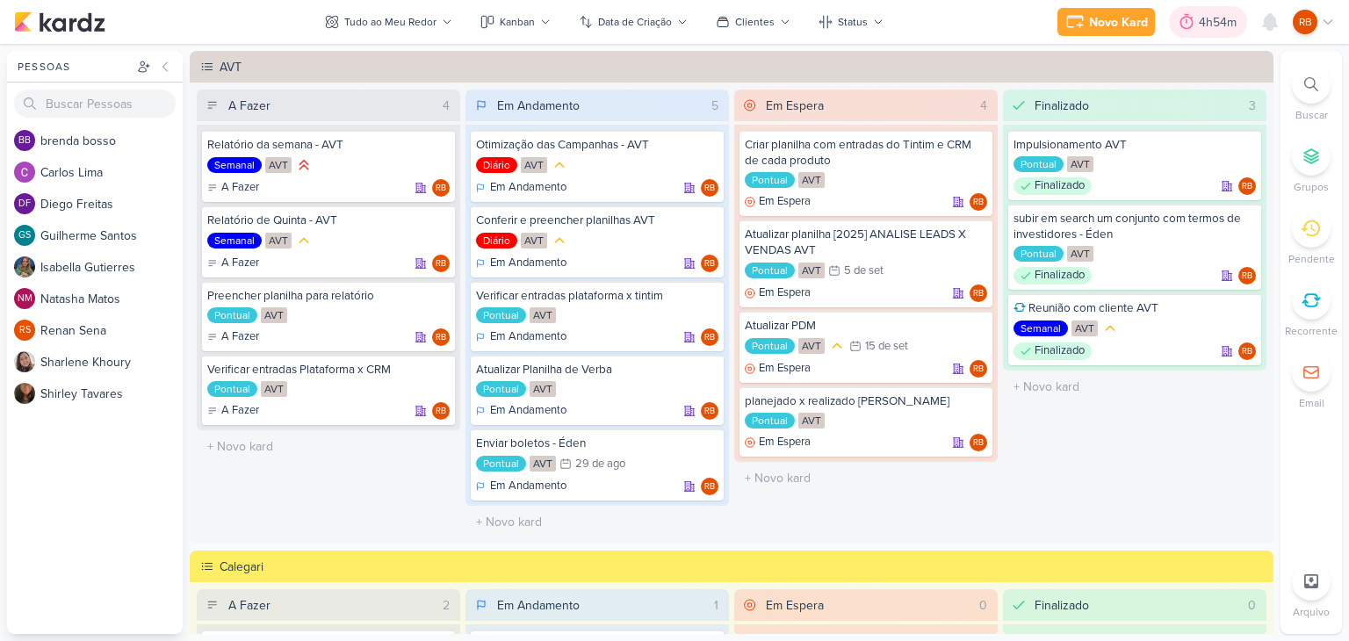
click at [1209, 18] on div "4h54m" at bounding box center [1220, 22] width 43 height 18
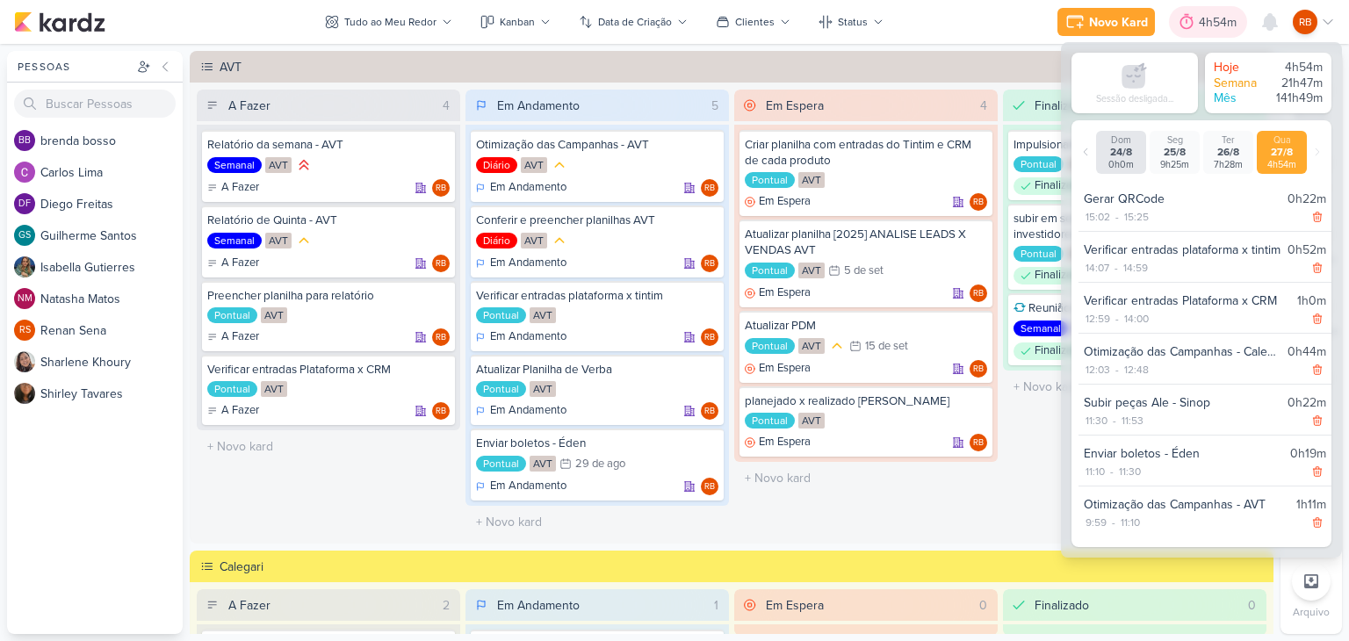
click at [1209, 18] on div "4h54m" at bounding box center [1220, 22] width 43 height 18
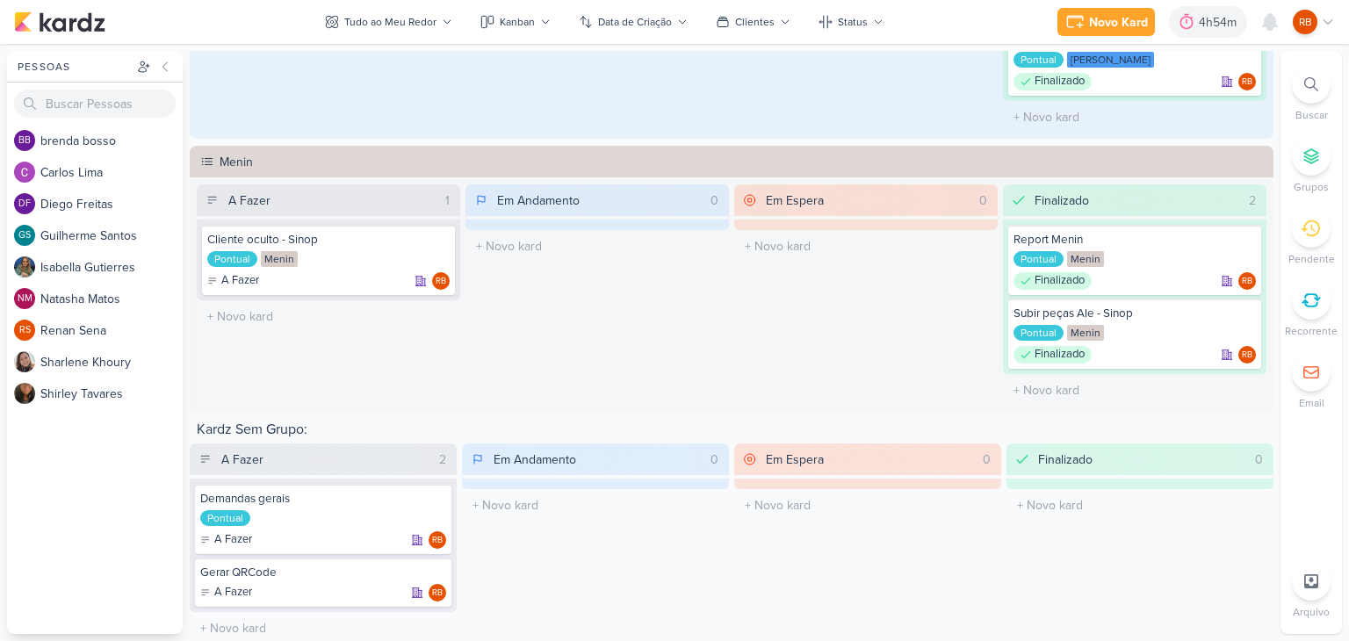
scroll to position [885, 0]
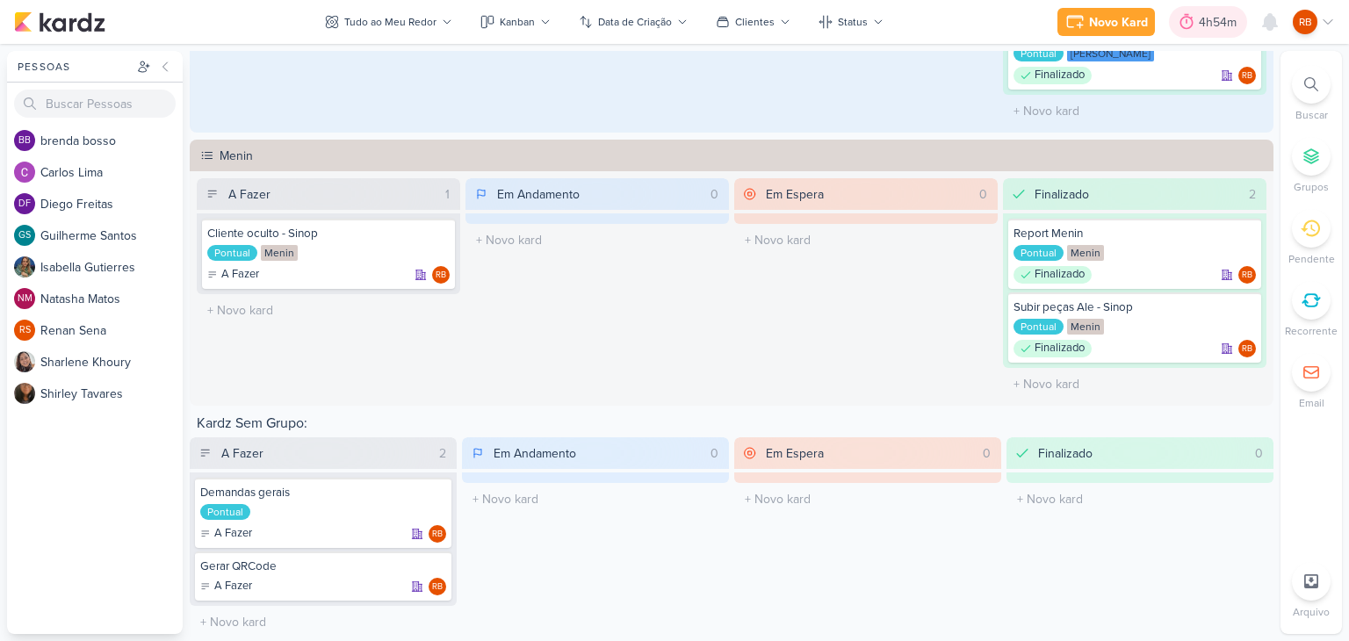
click at [1204, 28] on div "4h54m" at bounding box center [1220, 22] width 43 height 18
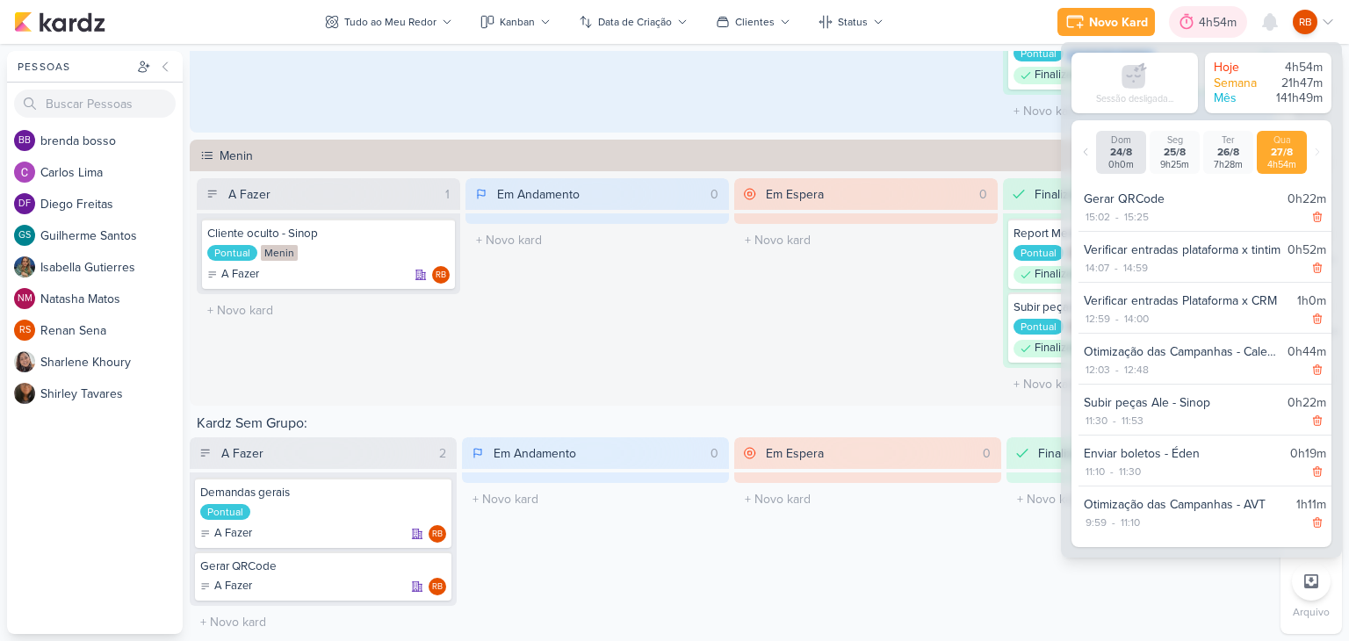
click at [1212, 18] on div "4h54m" at bounding box center [1220, 22] width 43 height 18
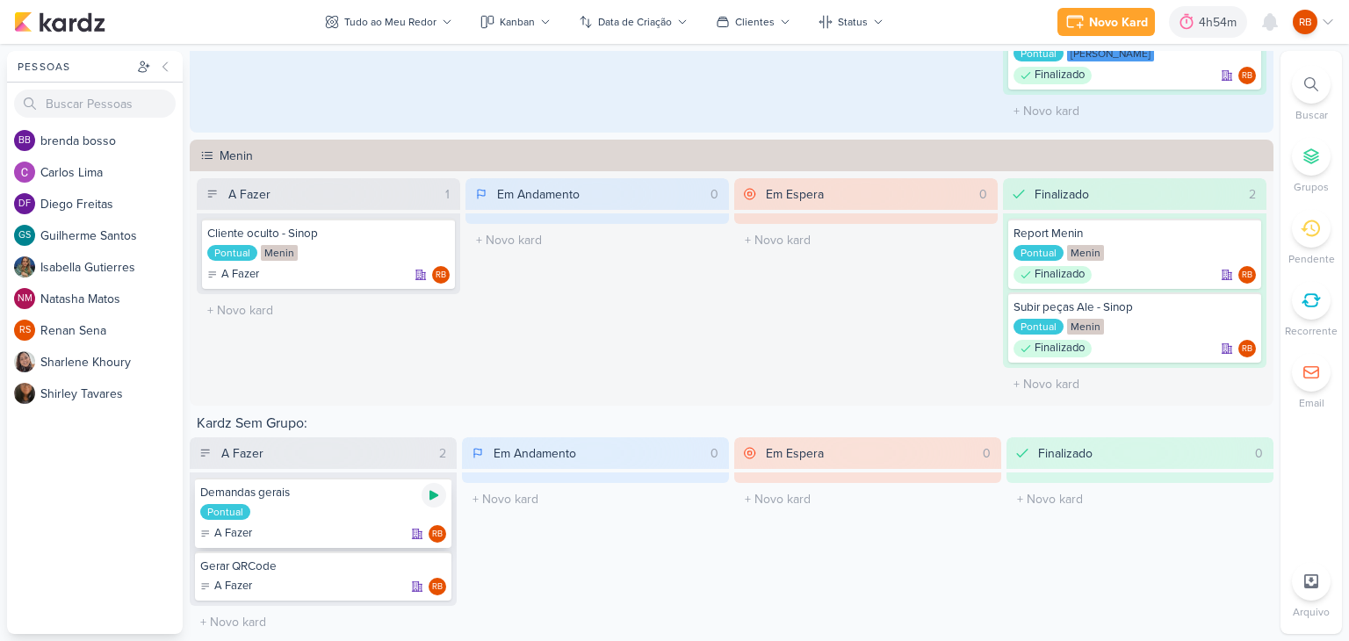
click at [431, 492] on icon at bounding box center [433, 496] width 9 height 10
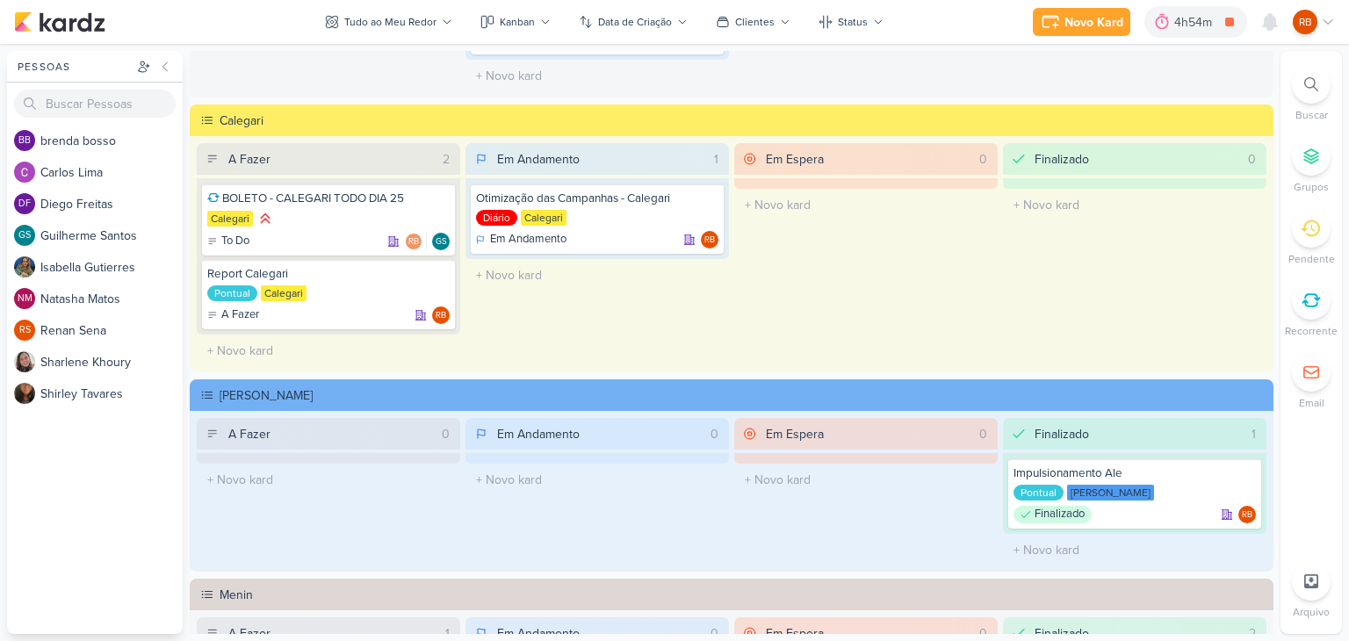
scroll to position [0, 0]
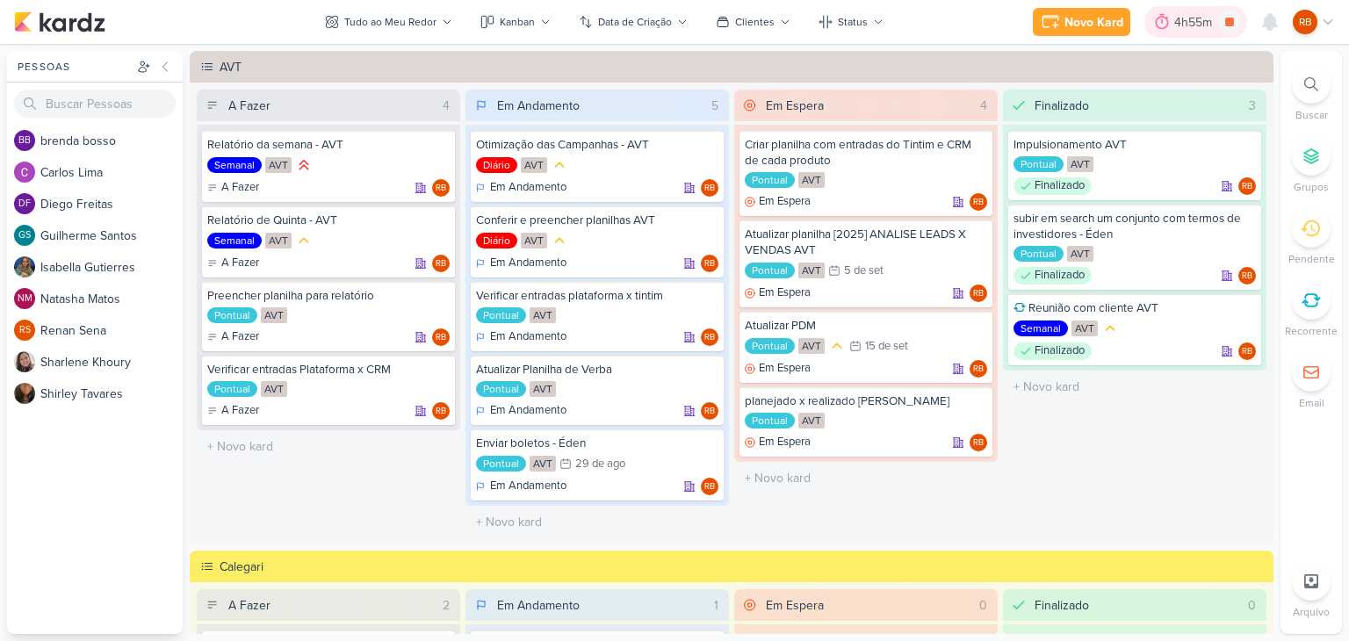
click at [1198, 24] on div "4h55m" at bounding box center [1195, 22] width 43 height 18
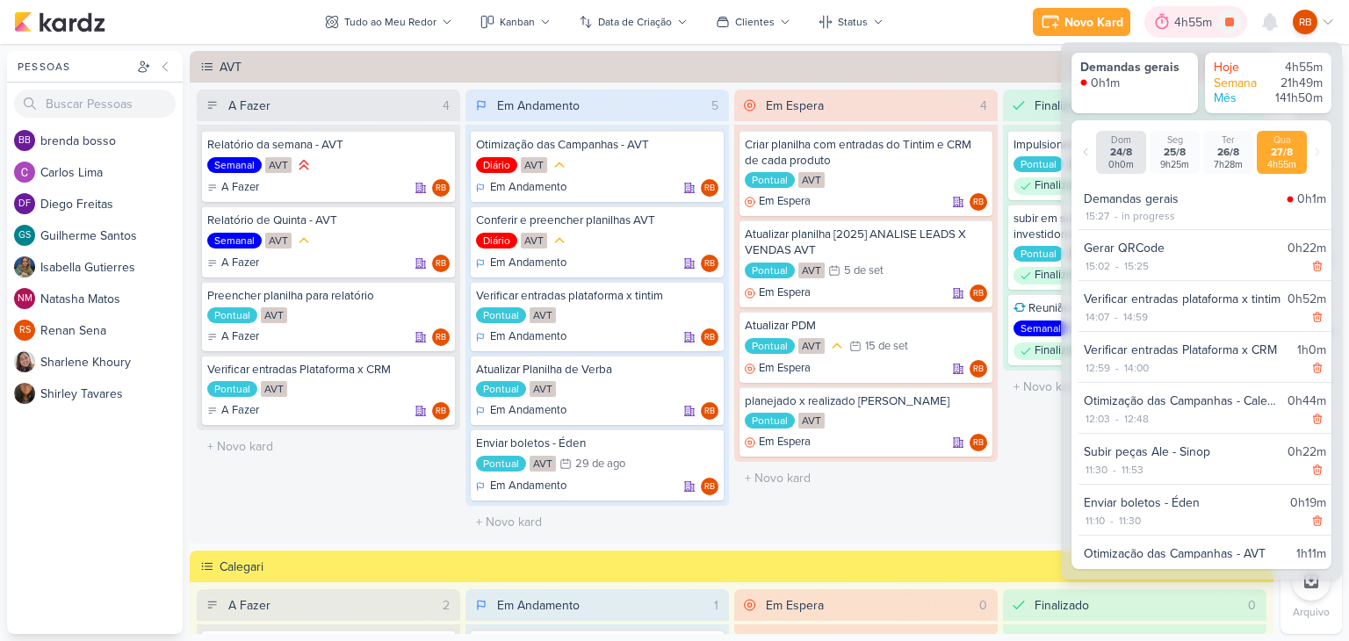
click at [1197, 24] on div "4h55m" at bounding box center [1195, 22] width 43 height 18
